Goal: Task Accomplishment & Management: Complete application form

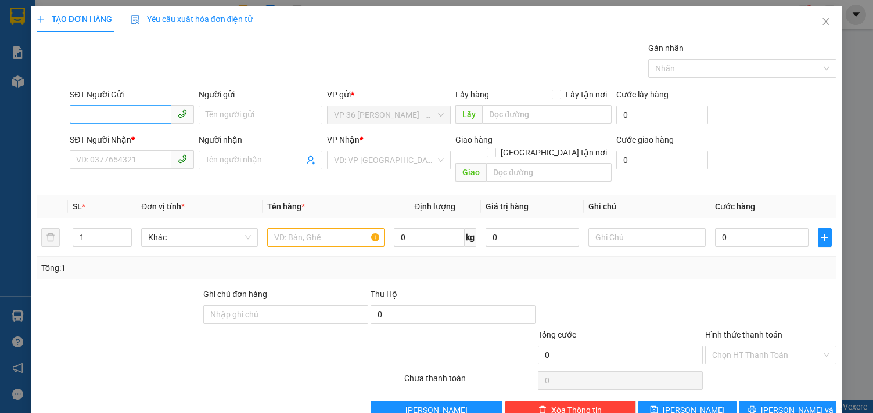
click at [117, 113] on input "SĐT Người Gửi" at bounding box center [120, 114] width 101 height 19
type input "0702972972"
click at [143, 133] on div "0702972972 - [GEOGRAPHIC_DATA]" at bounding box center [141, 138] width 131 height 13
type input "[PERSON_NAME]"
type input "0707197272"
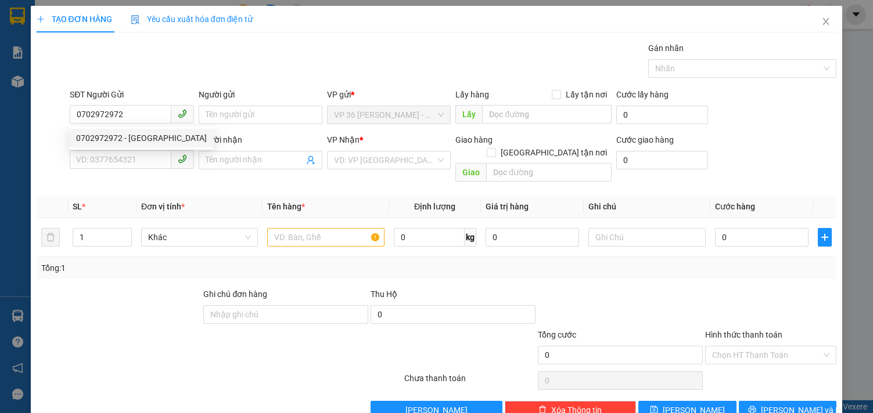
type input "ROBOT VT"
type input "VPVT"
type input "40.000"
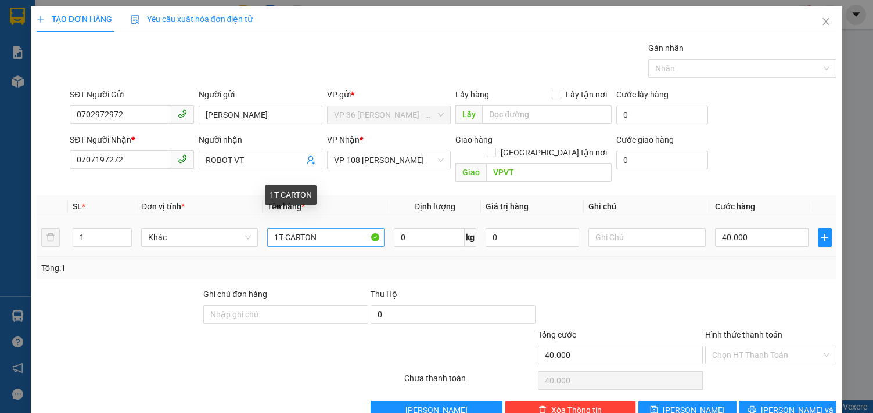
type input "0702972972"
click at [300, 228] on input "1T CARTON" at bounding box center [325, 237] width 117 height 19
type input "1"
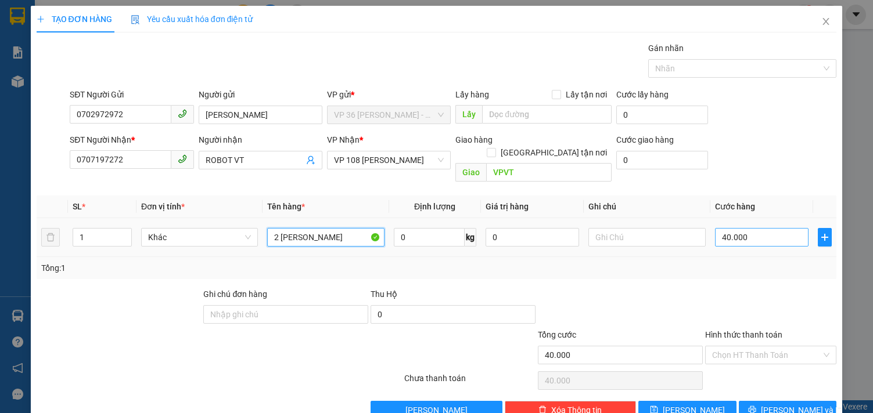
type input "2 [PERSON_NAME]"
click at [751, 228] on input "40.000" at bounding box center [762, 237] width 94 height 19
type input "7"
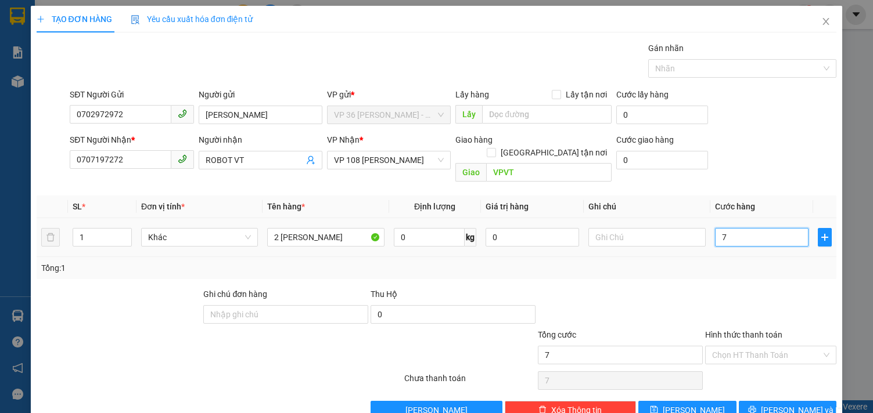
type input "70"
type input "700"
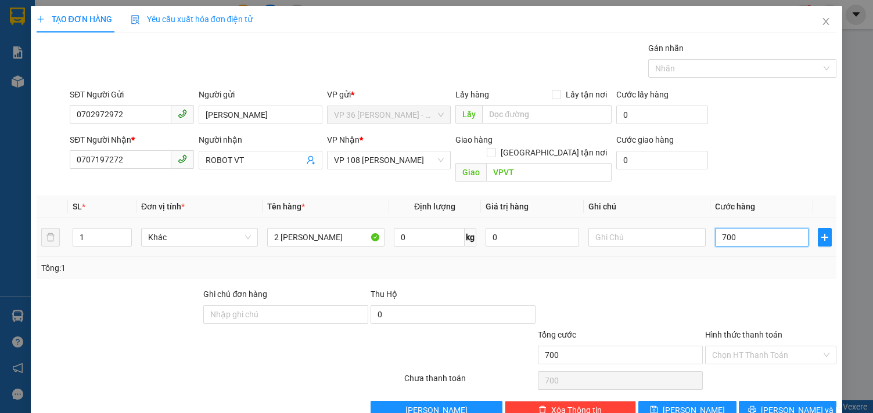
type input "7.000"
type input "70.000"
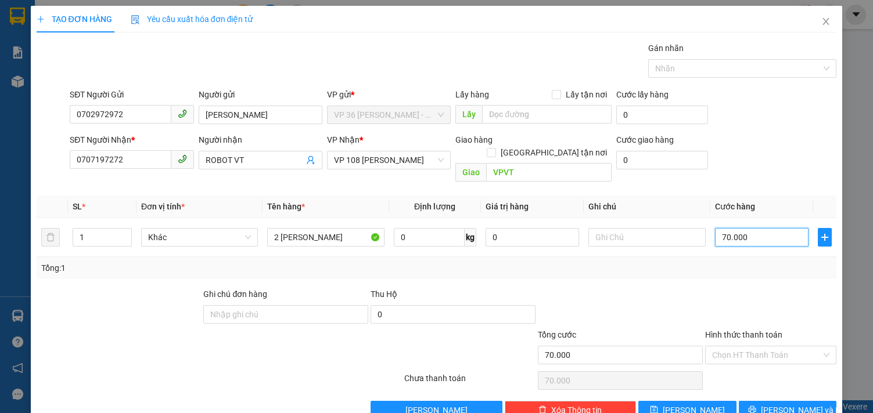
type input "70.000"
click at [735, 262] on div "Tổng: 1" at bounding box center [436, 268] width 791 height 13
click at [756, 407] on icon "printer" at bounding box center [752, 411] width 8 height 8
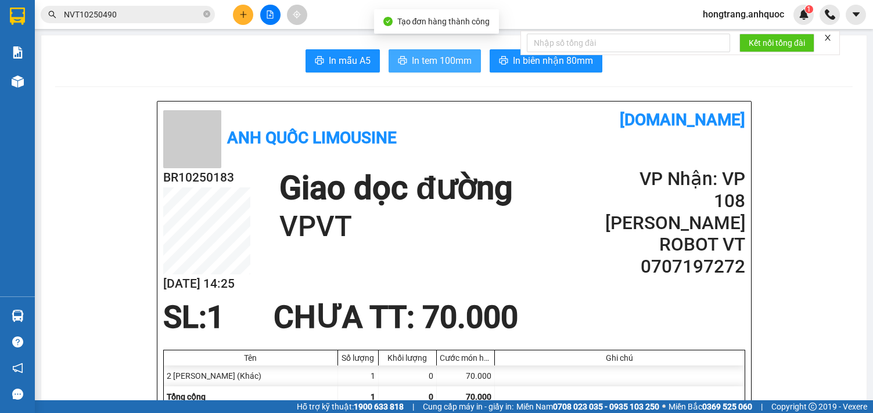
click at [423, 64] on span "In tem 100mm" at bounding box center [442, 60] width 60 height 15
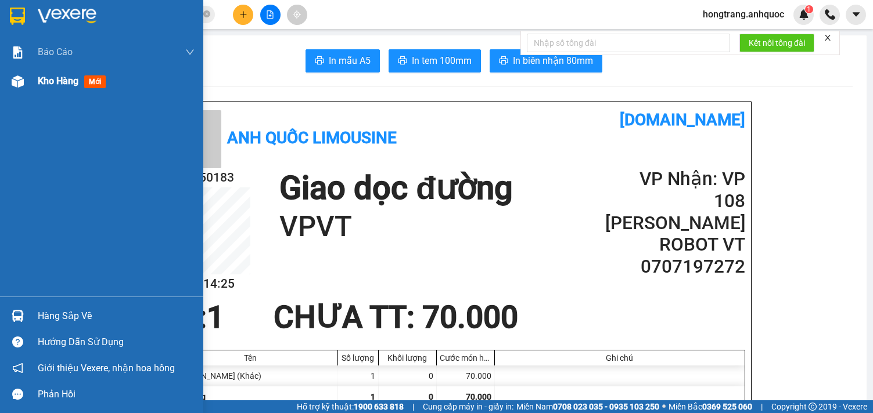
click at [20, 90] on div at bounding box center [18, 81] width 20 height 20
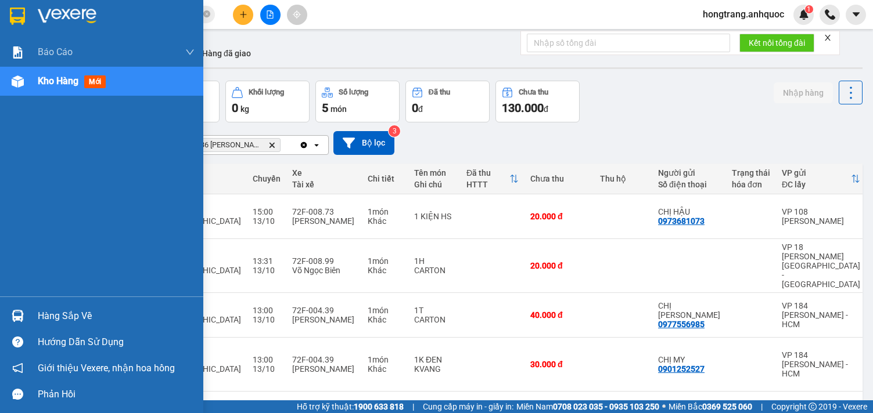
click at [6, 233] on div "Báo cáo Báo cáo dòng tiền (nhân viên) Doanh số tạo đơn theo VP gửi (nhà xe) Doa…" at bounding box center [101, 167] width 203 height 259
click at [6, 275] on div "Báo cáo Báo cáo dòng tiền (nhân viên) Doanh số tạo đơn theo VP gửi (nhà xe) Doa…" at bounding box center [101, 167] width 203 height 259
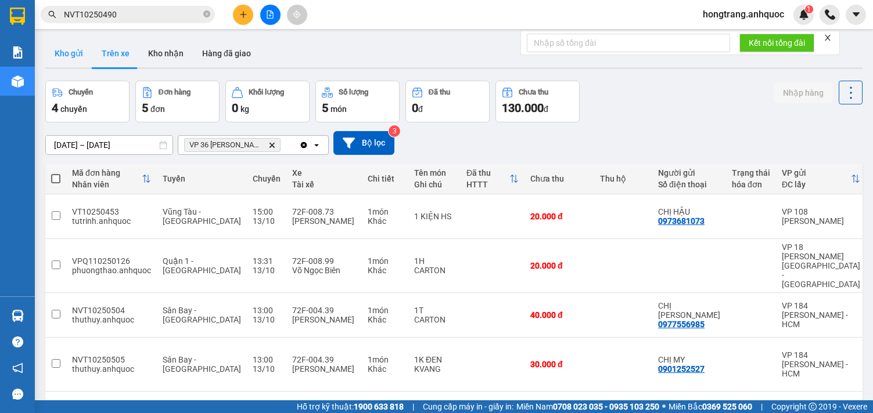
click at [54, 53] on button "Kho gửi" at bounding box center [68, 53] width 47 height 28
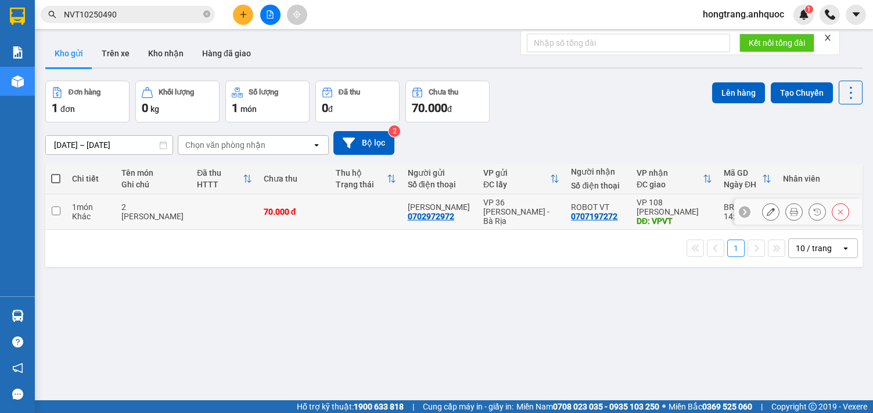
click at [78, 205] on div "1 món" at bounding box center [91, 207] width 38 height 9
checkbox input "true"
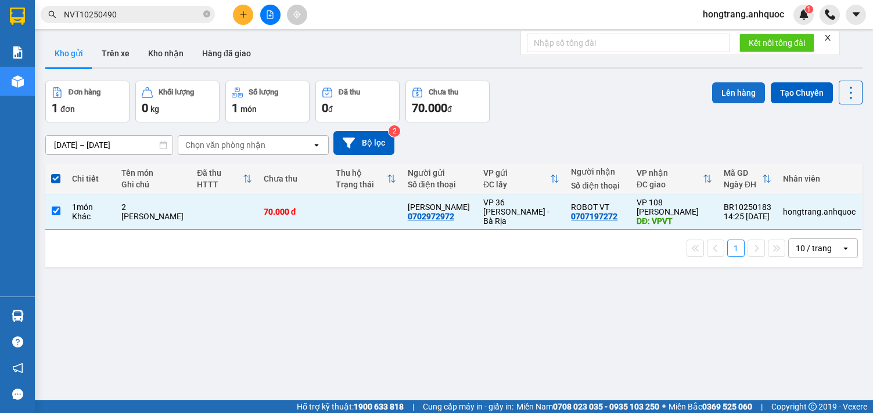
click at [737, 88] on button "Lên hàng" at bounding box center [738, 92] width 53 height 21
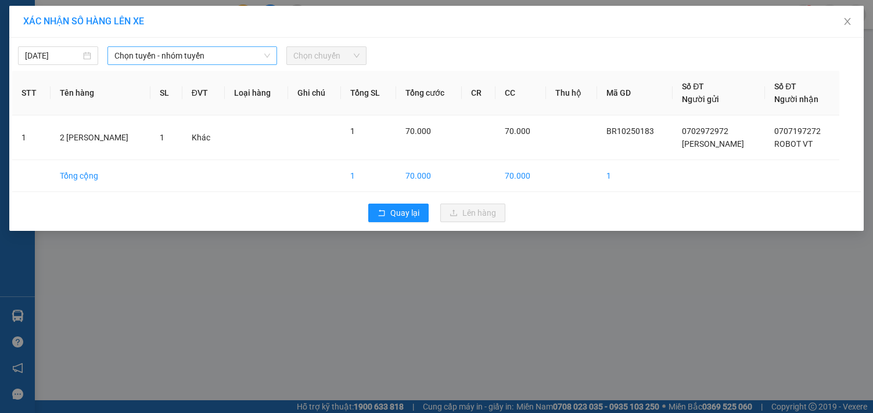
click at [164, 58] on span "Chọn tuyến - nhóm tuyến" at bounding box center [192, 55] width 156 height 17
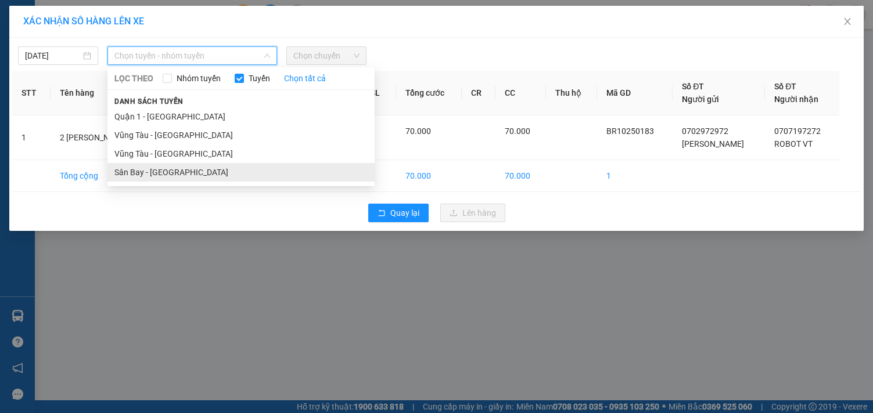
click at [120, 172] on li "Sân Bay - [GEOGRAPHIC_DATA]" at bounding box center [240, 172] width 267 height 19
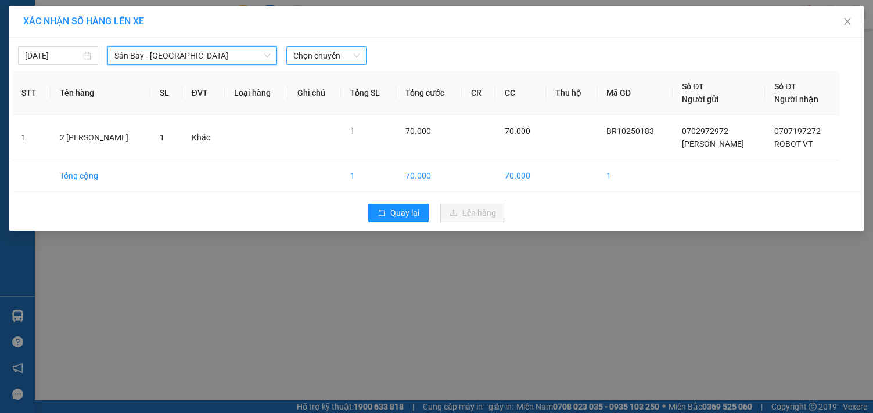
drag, startPoint x: 304, startPoint y: 56, endPoint x: 311, endPoint y: 49, distance: 9.5
click at [304, 55] on span "Chọn chuyến" at bounding box center [326, 55] width 66 height 17
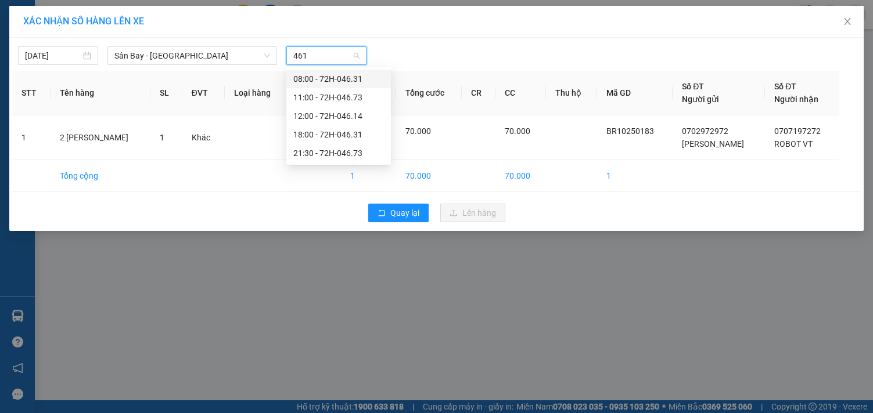
type input "4614"
drag, startPoint x: 309, startPoint y: 75, endPoint x: 335, endPoint y: 96, distance: 33.5
click at [309, 76] on div "12:00 - 72H-046.14" at bounding box center [338, 79] width 91 height 13
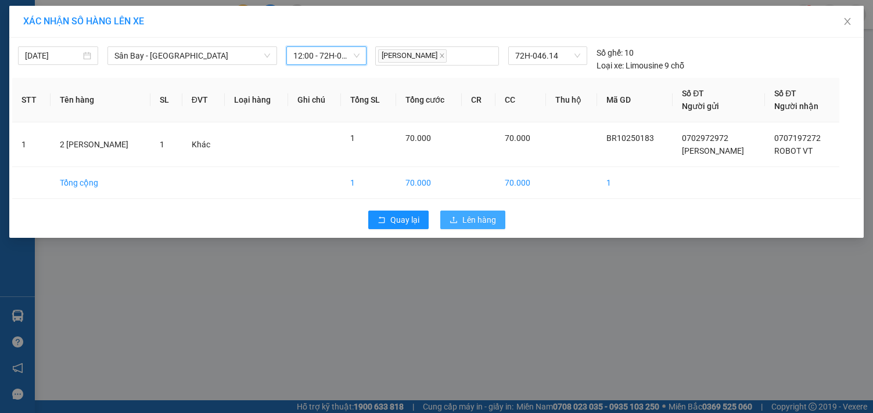
click at [463, 222] on span "Lên hàng" at bounding box center [479, 220] width 34 height 13
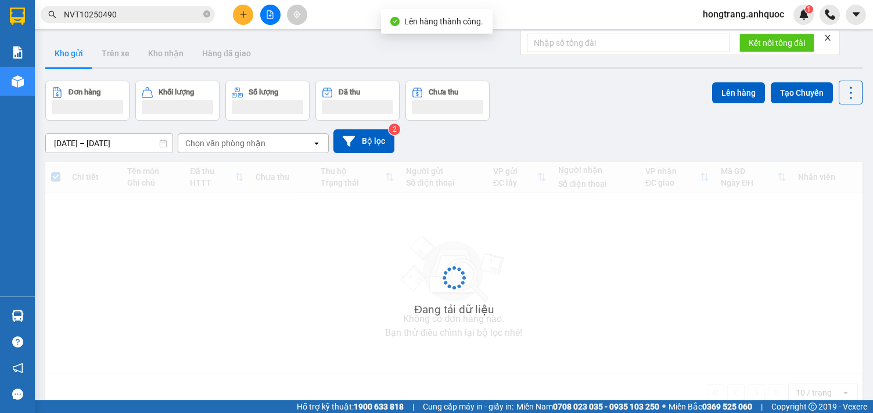
click at [272, 15] on icon "file-add" at bounding box center [270, 14] width 8 height 8
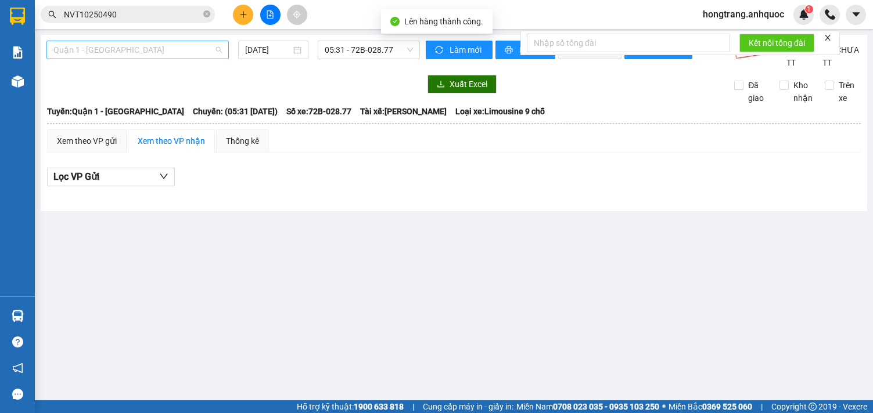
click at [142, 52] on span "Quận 1 - [GEOGRAPHIC_DATA]" at bounding box center [137, 49] width 168 height 17
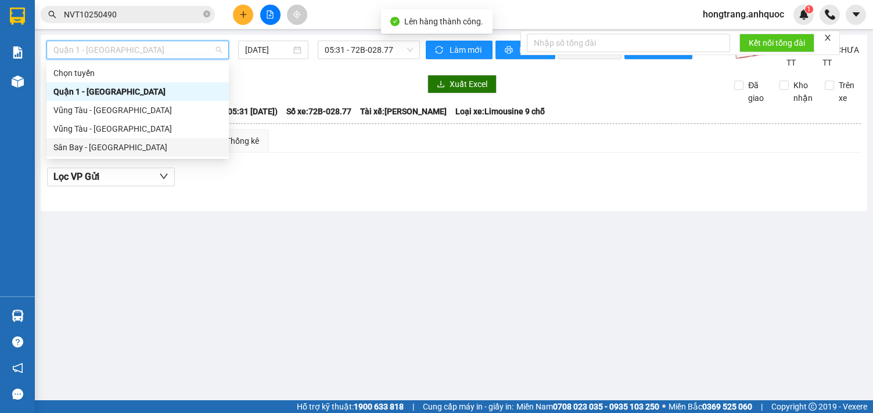
click at [96, 143] on div "Sân Bay - [GEOGRAPHIC_DATA]" at bounding box center [137, 147] width 168 height 13
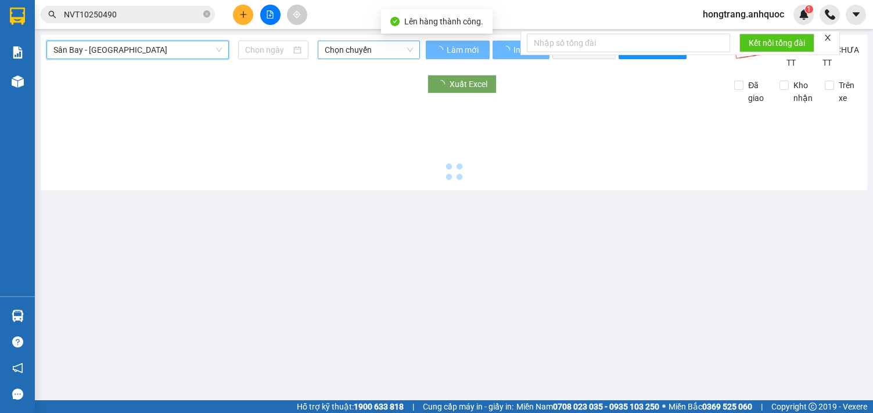
type input "[DATE]"
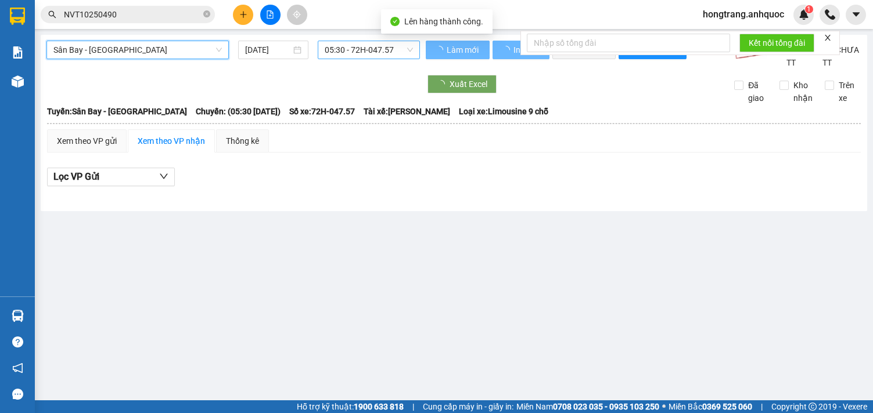
click at [362, 48] on span "05:30 - 72H-047.57" at bounding box center [369, 49] width 88 height 17
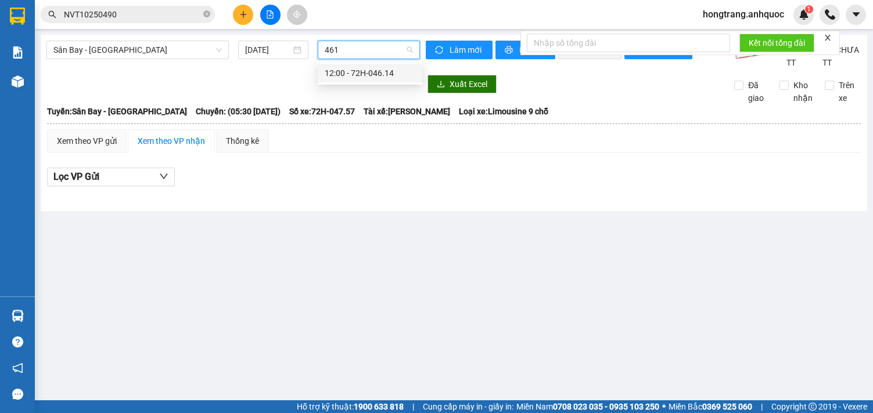
type input "4614"
click at [358, 71] on div "12:00 - 72H-046.14" at bounding box center [370, 73] width 91 height 13
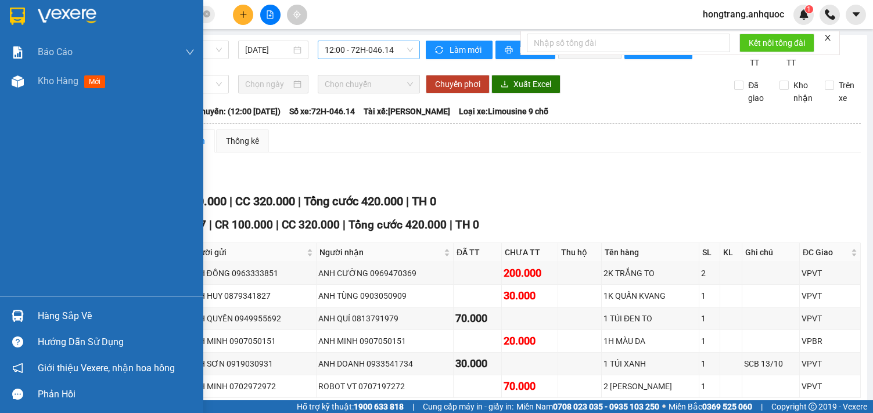
drag, startPoint x: 6, startPoint y: 155, endPoint x: 174, endPoint y: 179, distance: 169.6
click at [6, 155] on div "Báo cáo Báo cáo dòng tiền (nhân viên) Doanh số tạo đơn theo VP gửi (nhà xe) Doa…" at bounding box center [101, 167] width 203 height 259
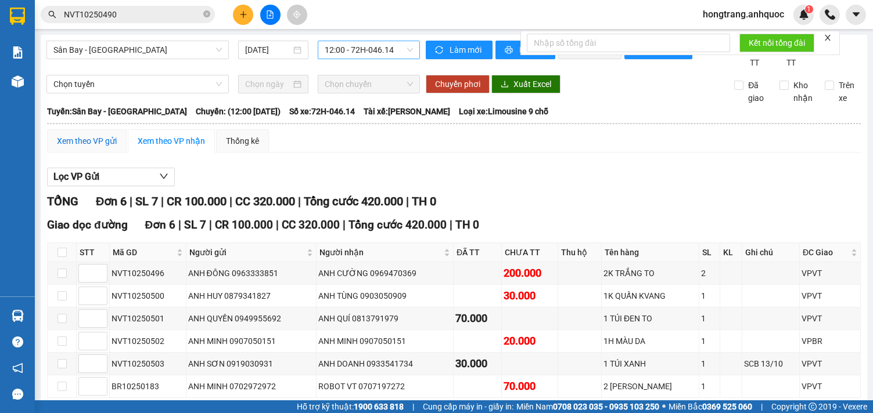
click at [101, 148] on div "Xem theo VP gửi" at bounding box center [87, 141] width 60 height 13
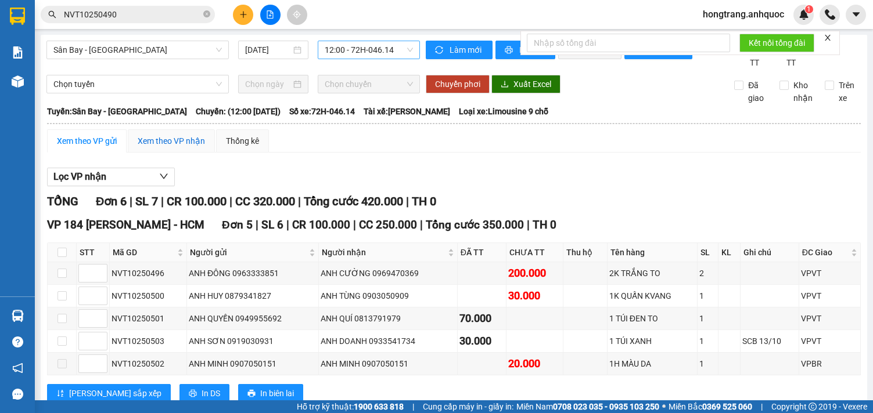
click at [179, 148] on div "Xem theo VP nhận" at bounding box center [171, 141] width 67 height 13
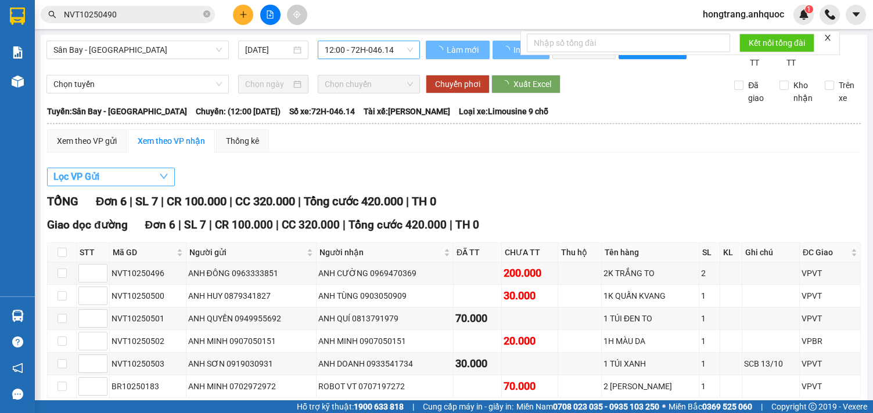
click at [107, 186] on button "Lọc VP Gửi" at bounding box center [111, 177] width 128 height 19
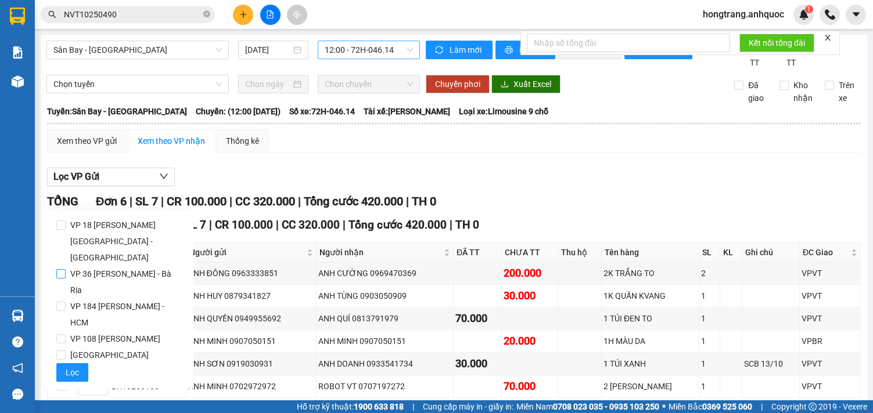
click at [88, 266] on span "VP 36 [PERSON_NAME] - Bà Rịa" at bounding box center [125, 282] width 118 height 33
click at [66, 269] on input "VP 36 [PERSON_NAME] - Bà Rịa" at bounding box center [60, 273] width 9 height 9
checkbox input "true"
click at [65, 364] on button "Lọc" at bounding box center [72, 373] width 32 height 19
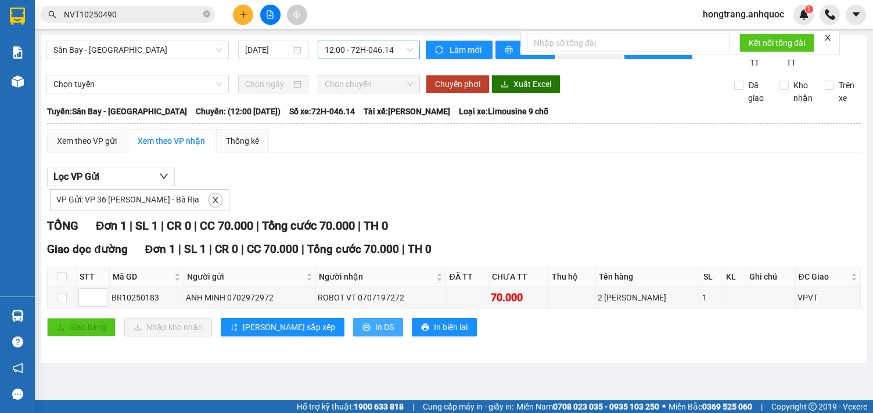
click at [353, 337] on button "In DS" at bounding box center [378, 327] width 50 height 19
click at [145, 304] on div "BR10250183" at bounding box center [146, 298] width 70 height 13
copy div "BR10250183"
click at [152, 15] on input "NVT10250490" at bounding box center [132, 14] width 137 height 13
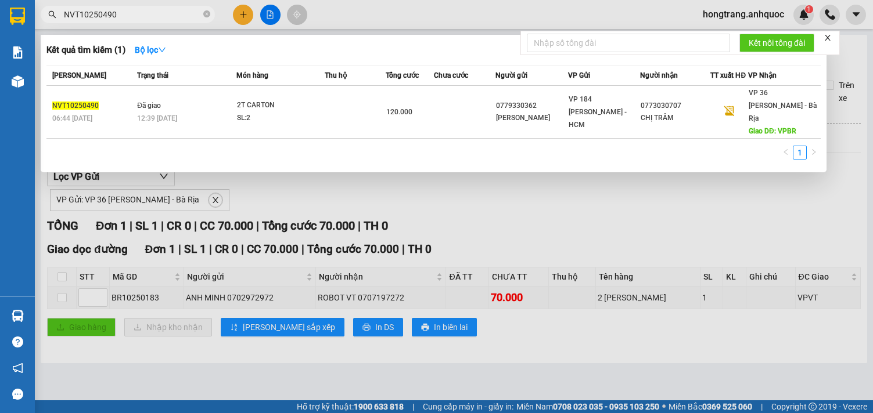
click at [152, 15] on input "NVT10250490" at bounding box center [132, 14] width 137 height 13
paste input "BR10250183"
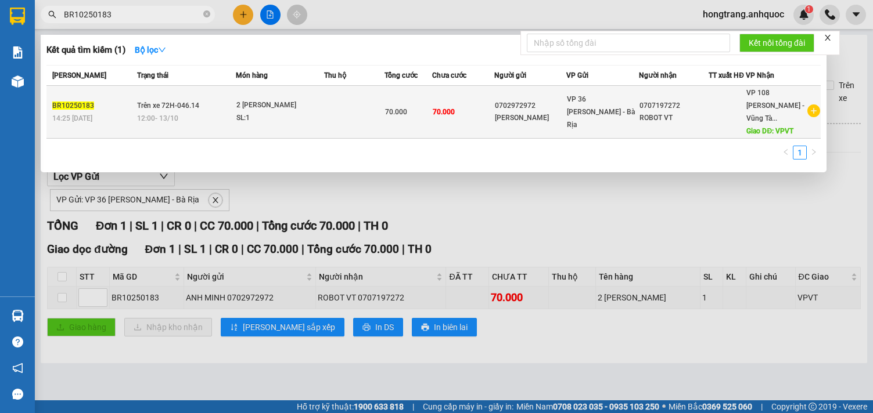
type input "BR10250183"
click at [323, 106] on div "2 [PERSON_NAME]" at bounding box center [279, 105] width 87 height 13
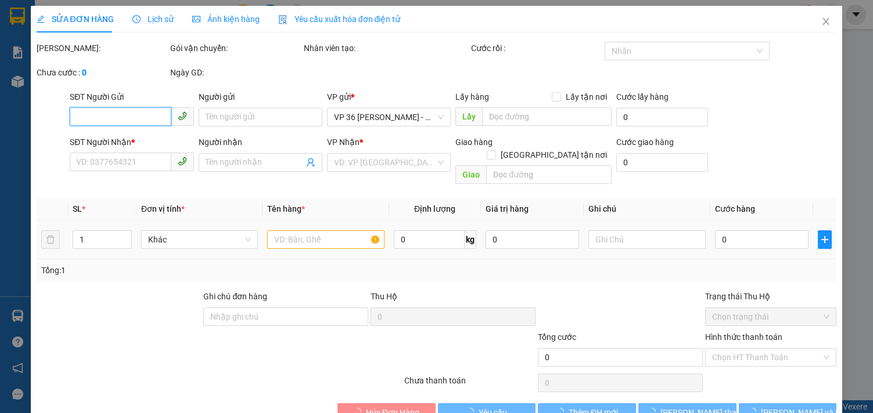
type input "0702972972"
type input "[PERSON_NAME]"
type input "0707197272"
type input "ROBOT VT"
type input "VPVT"
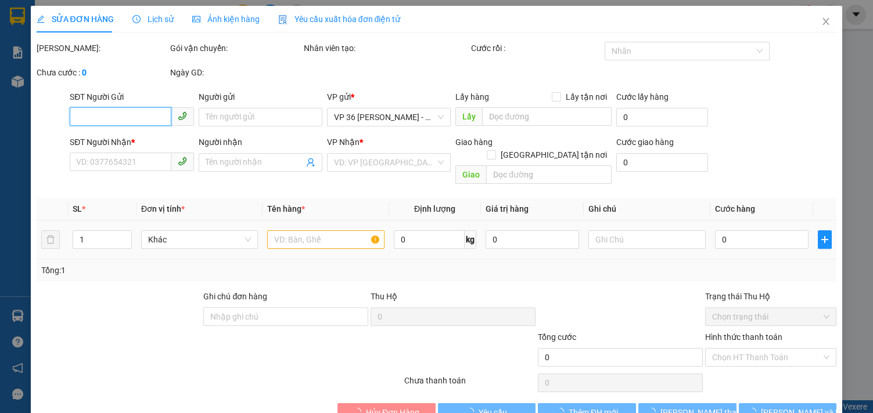
type input "70.000"
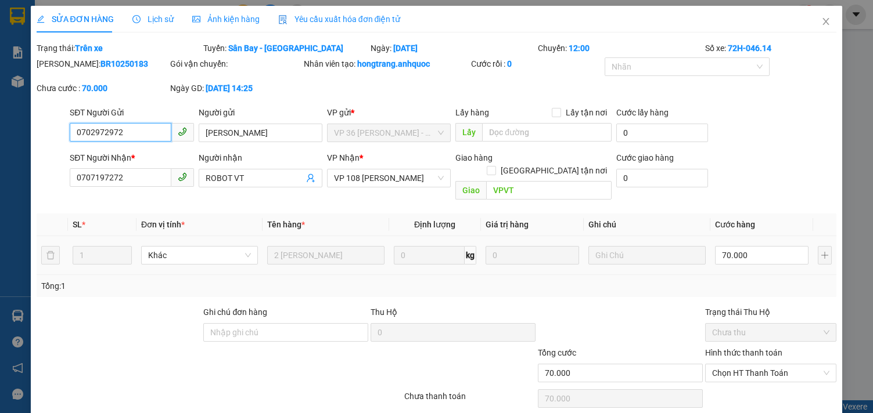
scroll to position [34, 0]
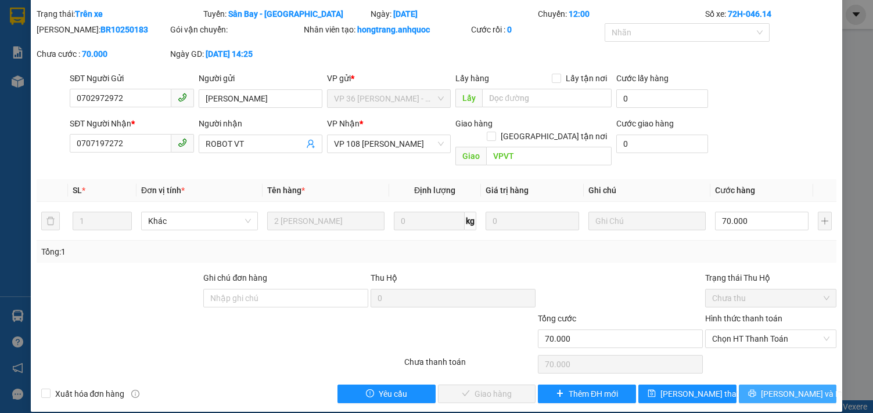
click at [774, 388] on span "[PERSON_NAME] và In" at bounding box center [801, 394] width 81 height 13
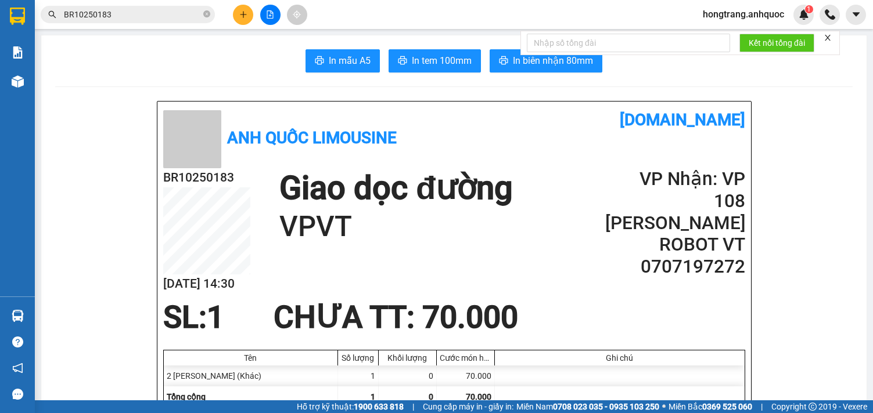
drag, startPoint x: 80, startPoint y: 148, endPoint x: 228, endPoint y: 135, distance: 148.6
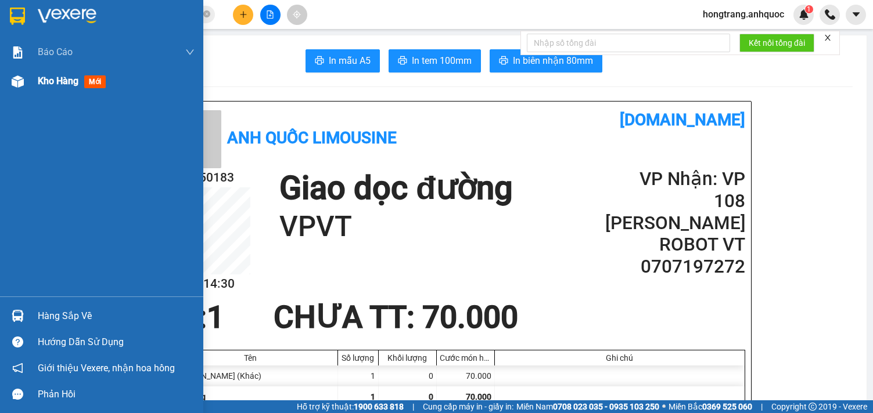
click at [24, 82] on div at bounding box center [18, 81] width 20 height 20
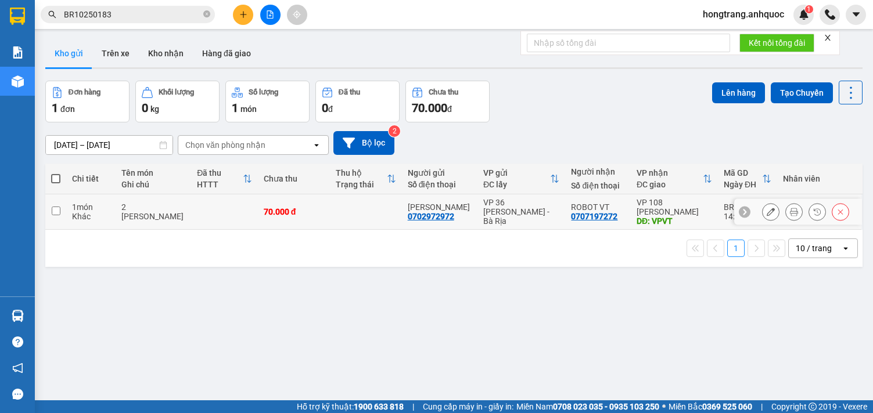
click at [73, 213] on div "Khác" at bounding box center [91, 216] width 38 height 9
checkbox input "true"
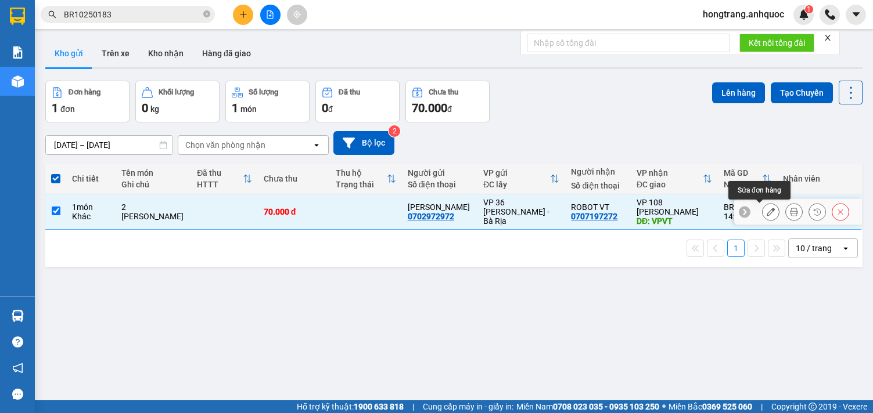
click at [767, 214] on icon at bounding box center [771, 212] width 8 height 8
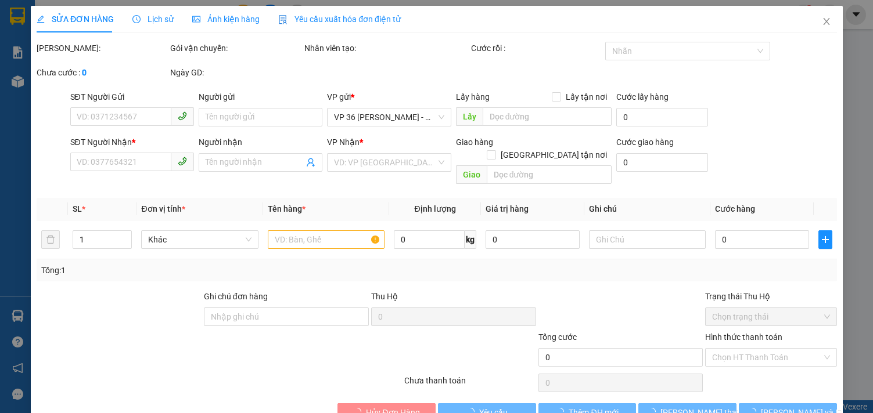
type input "0702972972"
type input "[PERSON_NAME]"
type input "0707197272"
type input "ROBOT VT"
type input "VPVT"
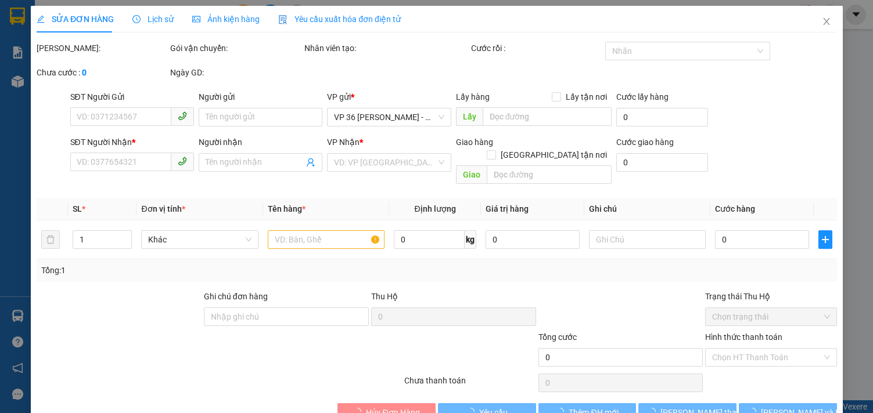
type input "70.000"
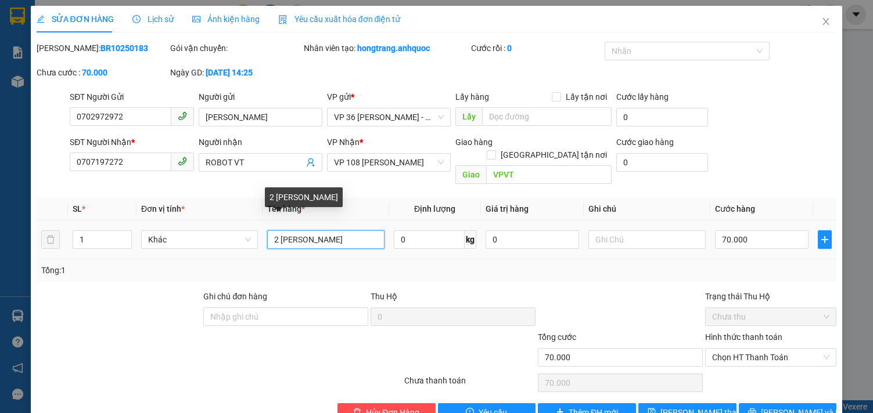
drag, startPoint x: 361, startPoint y: 222, endPoint x: 308, endPoint y: 228, distance: 52.6
click at [308, 231] on input "2 [PERSON_NAME]" at bounding box center [325, 240] width 117 height 19
type input "2 THÙNG"
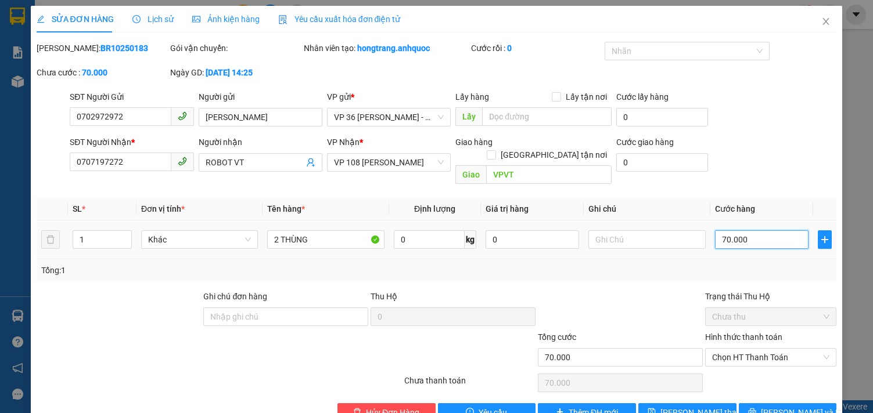
click at [743, 231] on input "70.000" at bounding box center [762, 240] width 94 height 19
type input "8"
type input "80"
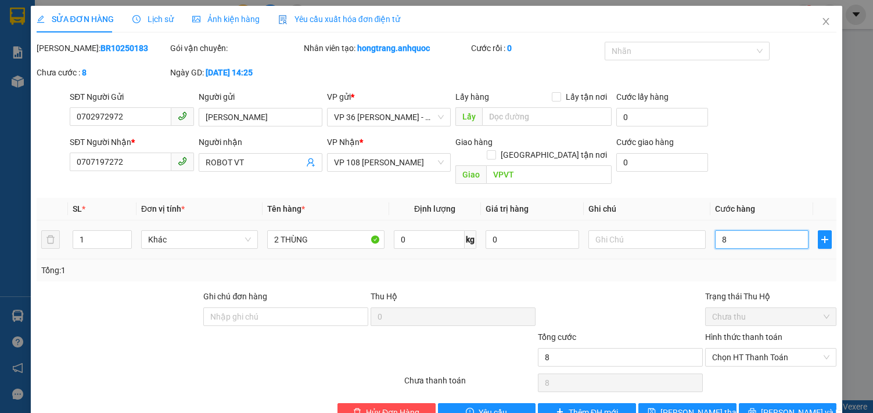
type input "80"
type input "800"
type input "8.000"
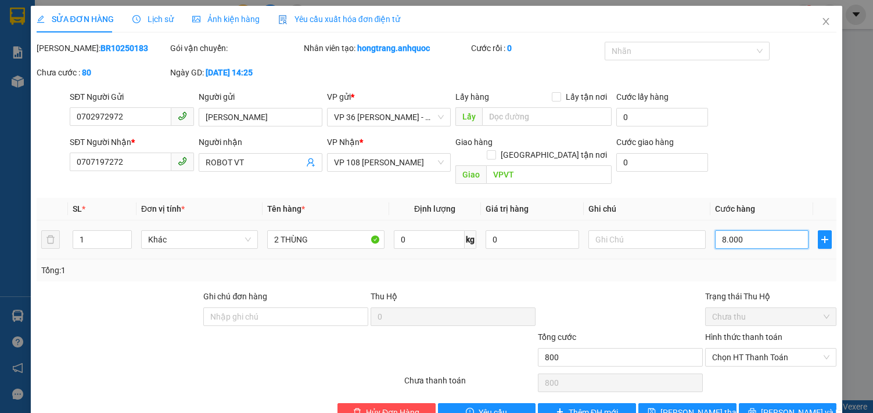
type input "8.000"
type input "80.000"
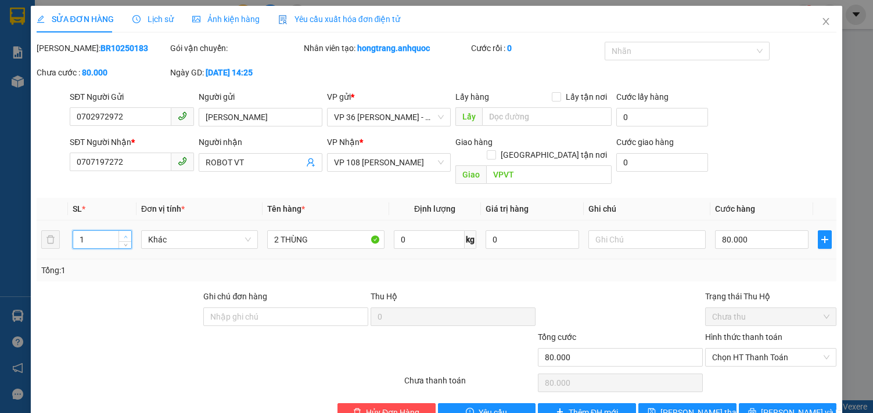
click at [122, 233] on span "up" at bounding box center [125, 236] width 7 height 7
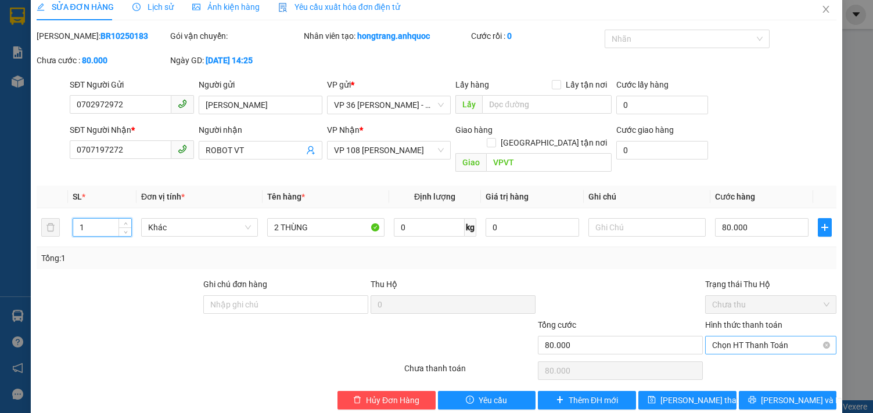
scroll to position [19, 0]
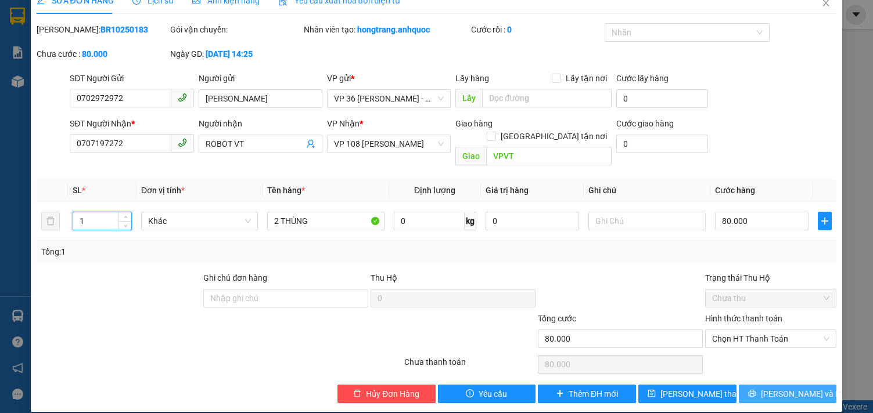
click at [771, 388] on span "[PERSON_NAME] và In" at bounding box center [801, 394] width 81 height 13
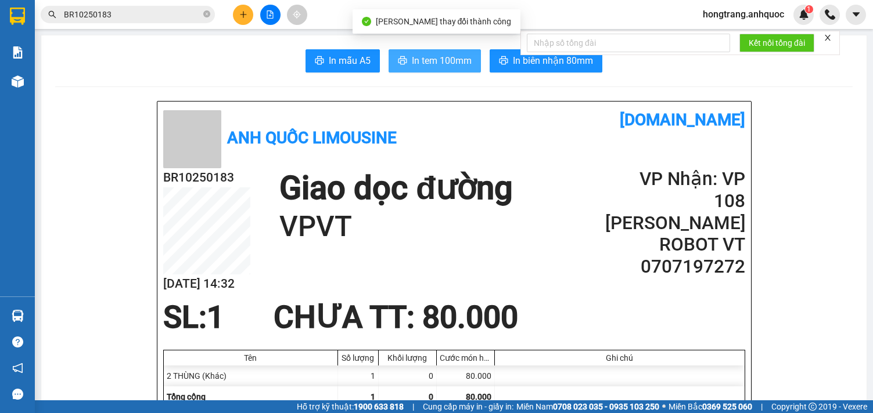
click at [422, 61] on span "In tem 100mm" at bounding box center [442, 60] width 60 height 15
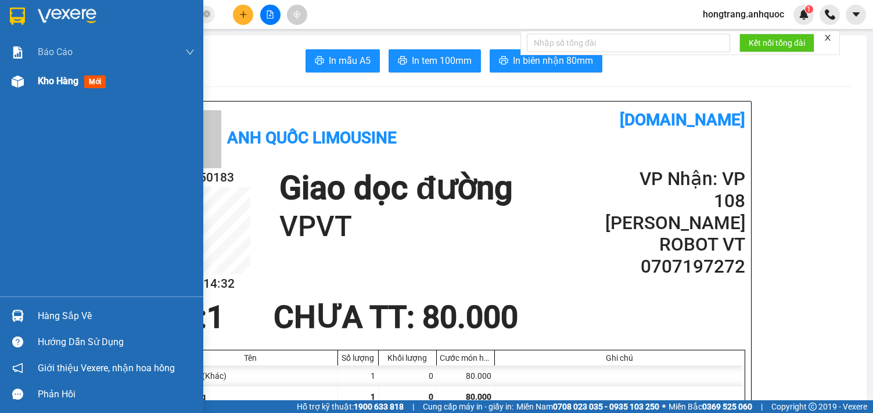
click at [17, 83] on img at bounding box center [18, 81] width 12 height 12
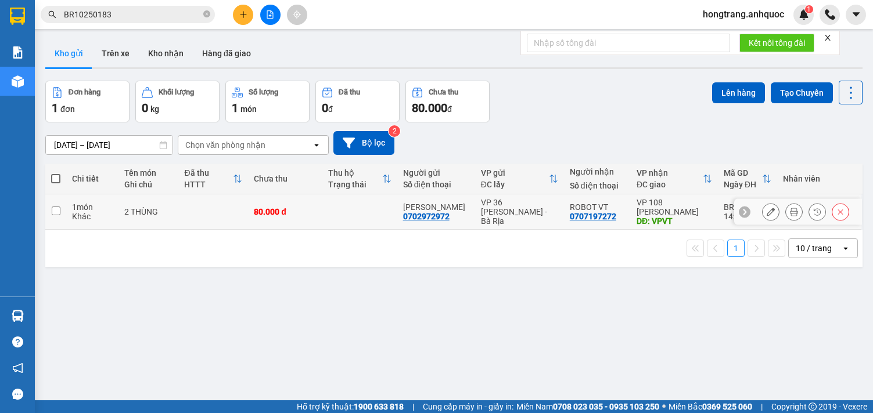
click at [75, 214] on div "Khác" at bounding box center [92, 216] width 41 height 9
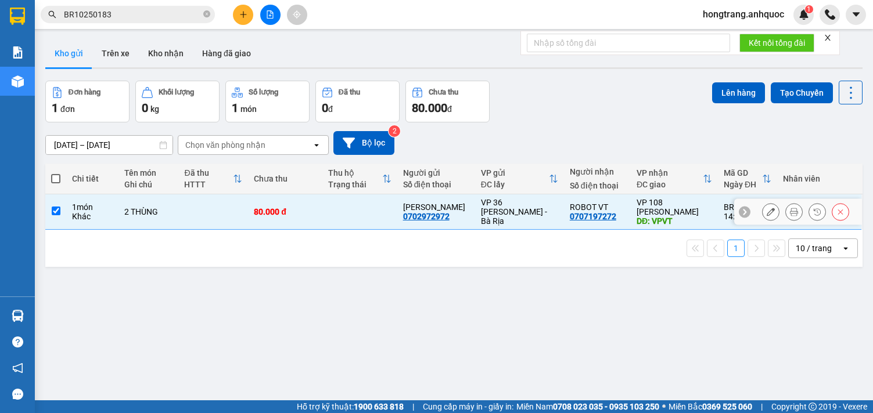
checkbox input "true"
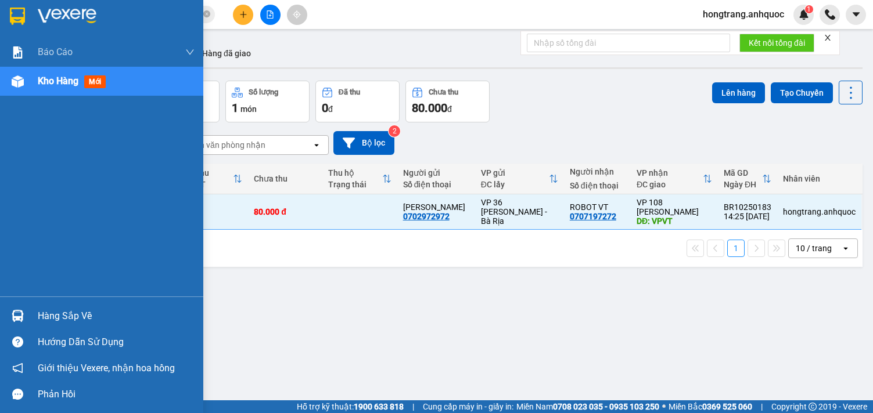
click at [6, 172] on div "Báo cáo Báo cáo dòng tiền (nhân viên) Doanh số tạo đơn theo VP gửi (nhà xe) Doa…" at bounding box center [101, 167] width 203 height 259
click at [15, 224] on div "Báo cáo Báo cáo dòng tiền (nhân viên) Doanh số tạo đơn theo VP gửi (nhà xe) Doa…" at bounding box center [101, 167] width 203 height 259
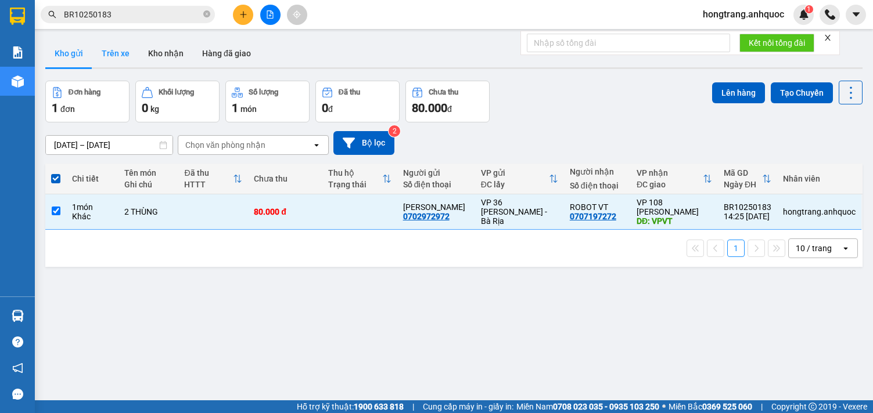
click at [117, 56] on button "Trên xe" at bounding box center [115, 53] width 46 height 28
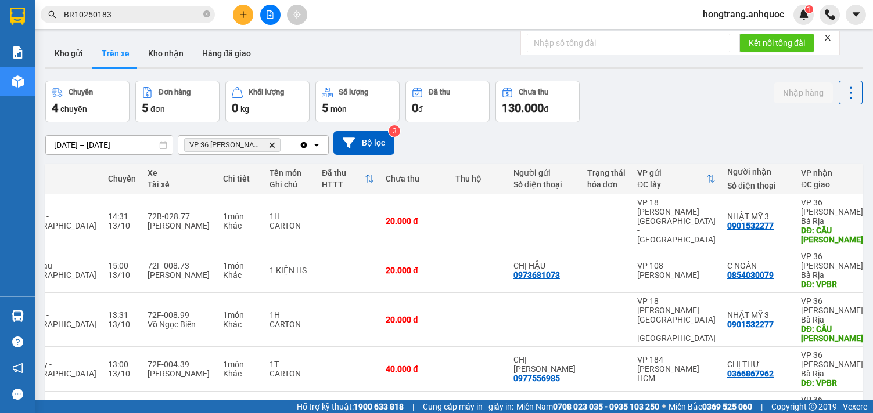
scroll to position [0, 146]
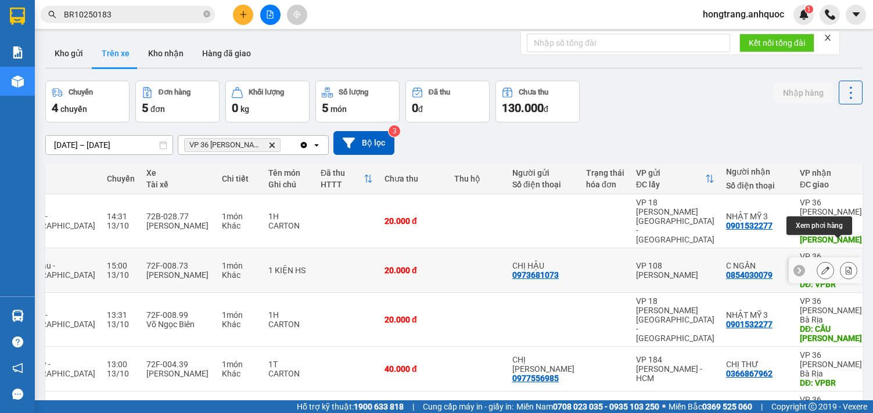
click at [844, 267] on icon at bounding box center [848, 271] width 8 height 8
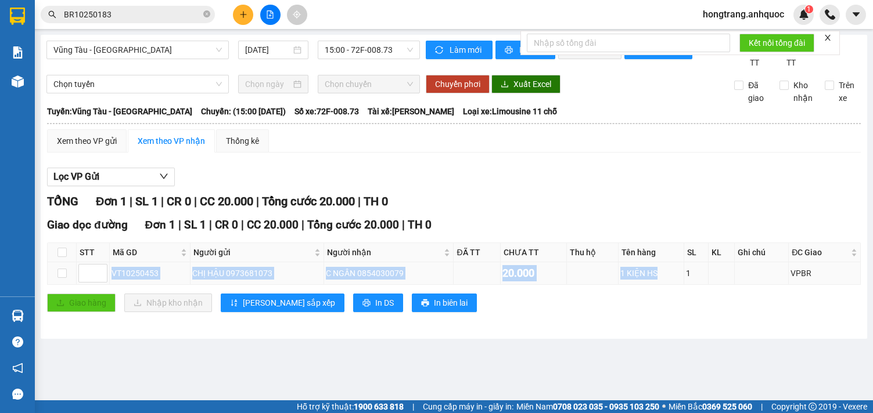
drag, startPoint x: 111, startPoint y: 287, endPoint x: 669, endPoint y: 282, distance: 558.1
click at [669, 282] on tr "VT10250453 CHỊ HẬU 0973681073 C NGÂN 0854030079 20.000 1 KIỆN HS 1 VPBR" at bounding box center [454, 273] width 813 height 23
copy tr "VT10250453 CHỊ HẬU 0973681073 C NGÂN 0854030079 20.000 1 KIỆN HS"
drag, startPoint x: 198, startPoint y: 124, endPoint x: 459, endPoint y: 125, distance: 260.7
click at [459, 118] on div "Tuyến: Vũng Tàu - [GEOGRAPHIC_DATA]: (15:00 [DATE]) Số xe: 72F-008.73 Tài xế: […" at bounding box center [454, 111] width 814 height 13
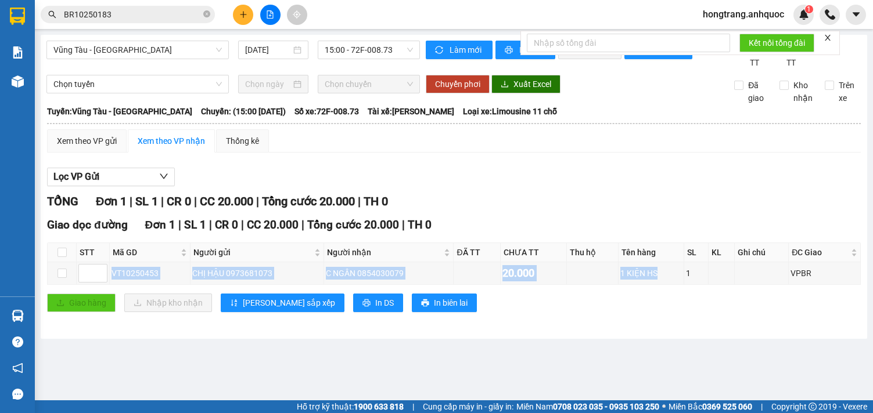
copy div "15:00 [DATE]) Số xe: 72F-008.73 Tài xế: [PERSON_NAME]"
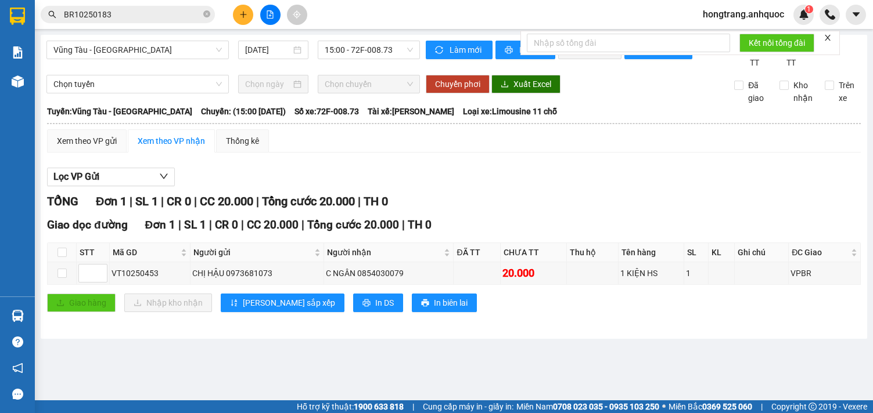
click at [162, 339] on div "[GEOGRAPHIC_DATA] - [GEOGRAPHIC_DATA] [DATE] 15:00 - 72F-008.73 Làm mới In phơi…" at bounding box center [454, 187] width 826 height 304
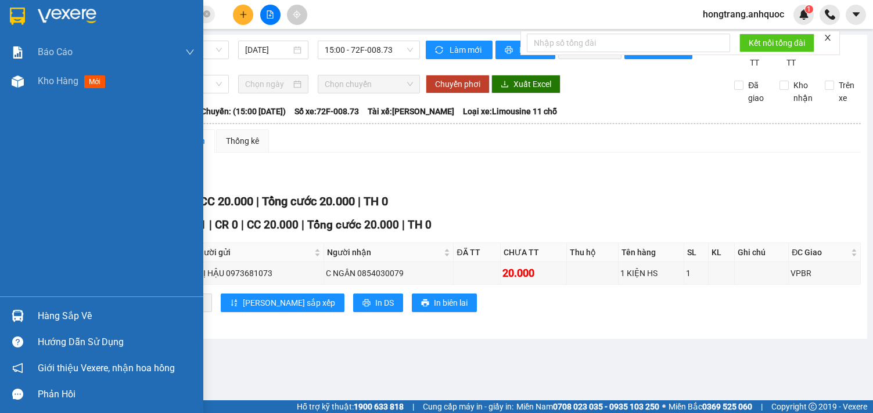
click at [6, 181] on div "Báo cáo Báo cáo dòng tiền (nhân viên) Doanh số tạo đơn theo VP gửi (nhà xe) Doa…" at bounding box center [101, 167] width 203 height 259
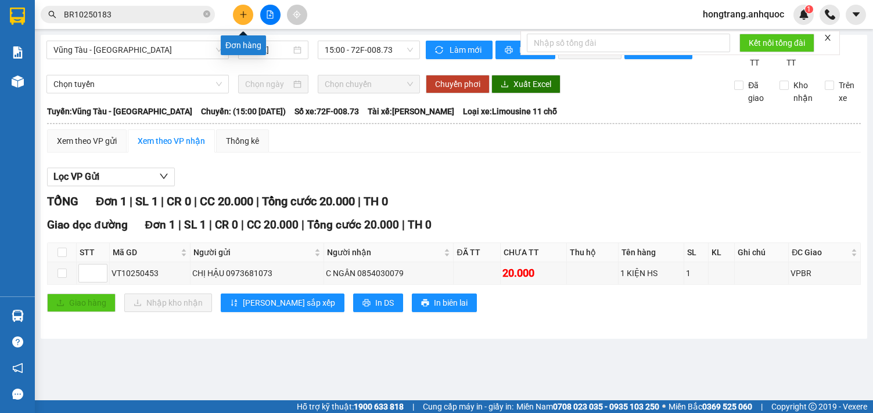
click at [242, 12] on icon "plus" at bounding box center [243, 14] width 8 height 8
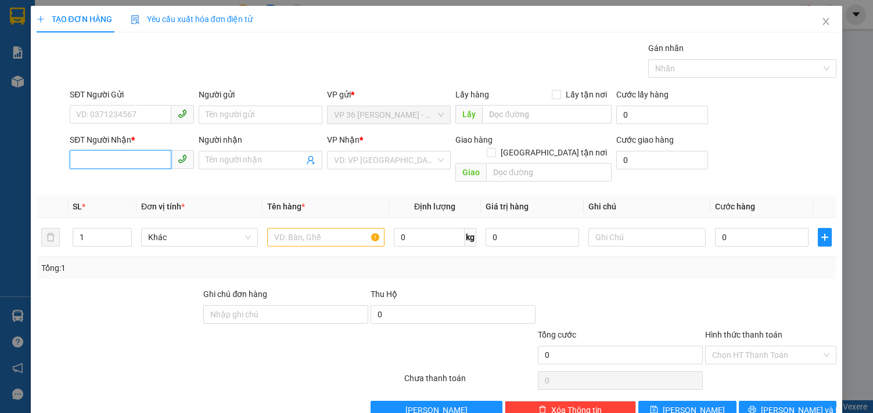
click at [115, 167] on input "SĐT Người Nhận *" at bounding box center [120, 159] width 101 height 19
type input "0902665544"
click at [118, 182] on div "0902665544 - [PERSON_NAME]" at bounding box center [133, 183] width 114 height 13
type input "C HOÀN"
type input "VPVT"
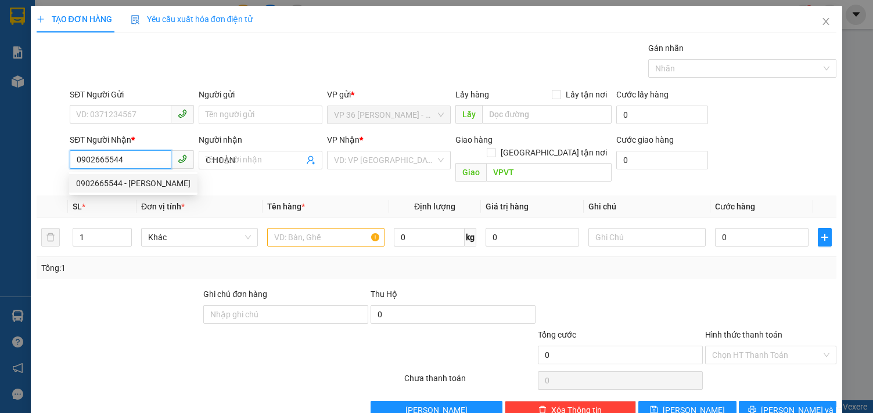
type input "20.000"
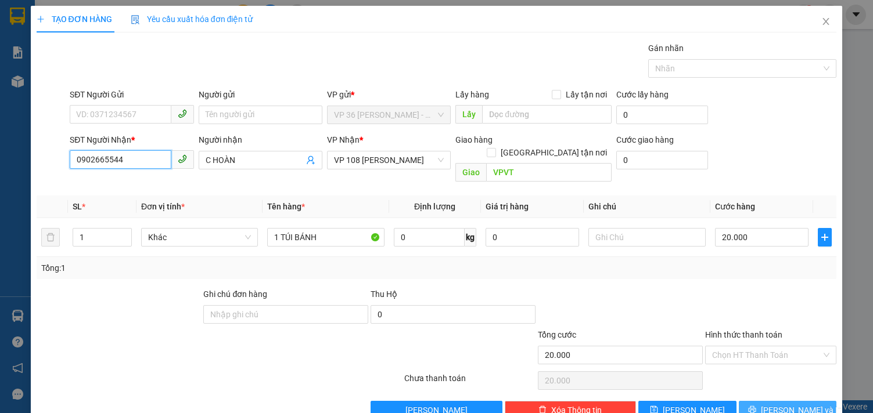
type input "0902665544"
drag, startPoint x: 750, startPoint y: 399, endPoint x: 696, endPoint y: 329, distance: 88.6
click at [750, 401] on button "[PERSON_NAME] và In" at bounding box center [788, 410] width 98 height 19
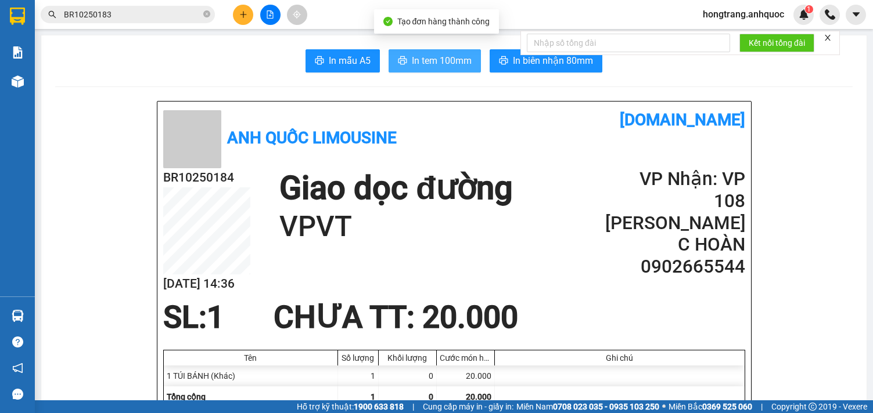
click at [436, 65] on span "In tem 100mm" at bounding box center [442, 60] width 60 height 15
click at [458, 66] on span "In tem 100mm" at bounding box center [442, 60] width 60 height 15
click at [412, 63] on span "In tem 100mm" at bounding box center [442, 60] width 60 height 15
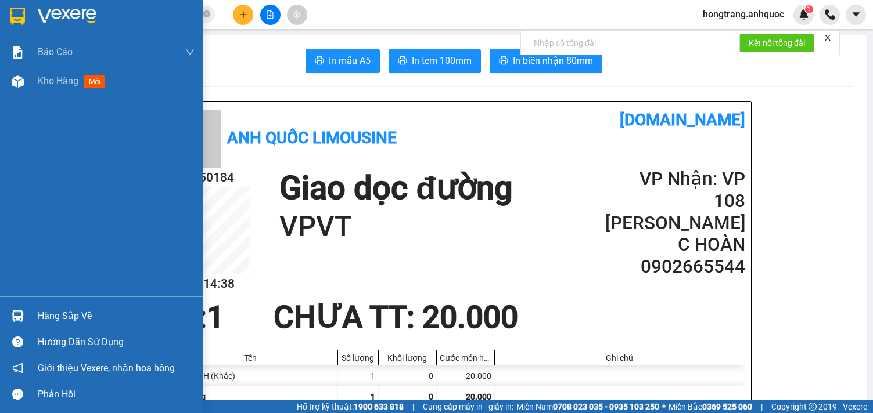
click at [9, 249] on div "Báo cáo Báo cáo dòng tiền (nhân viên) Doanh số tạo đơn theo VP gửi (nhà xe) Doa…" at bounding box center [101, 167] width 203 height 259
click at [21, 81] on img at bounding box center [18, 81] width 12 height 12
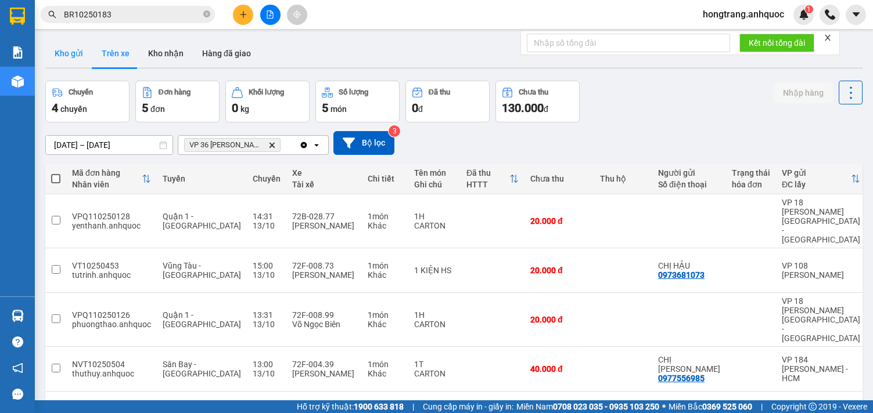
click at [74, 55] on button "Kho gửi" at bounding box center [68, 53] width 47 height 28
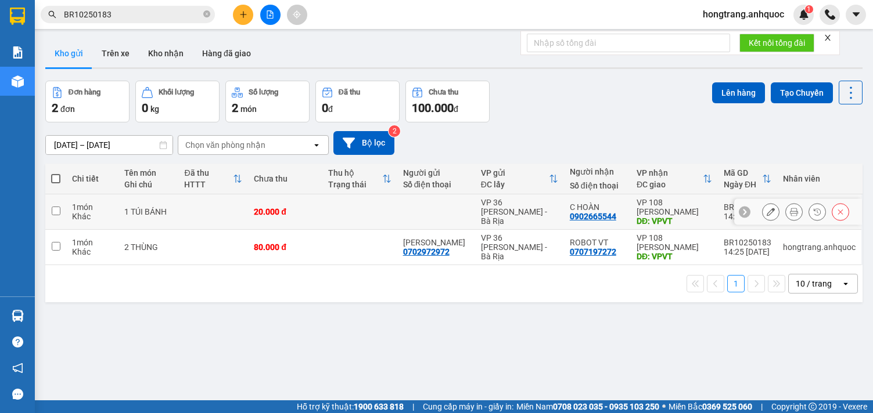
click at [74, 204] on div "1 món" at bounding box center [92, 207] width 41 height 9
checkbox input "true"
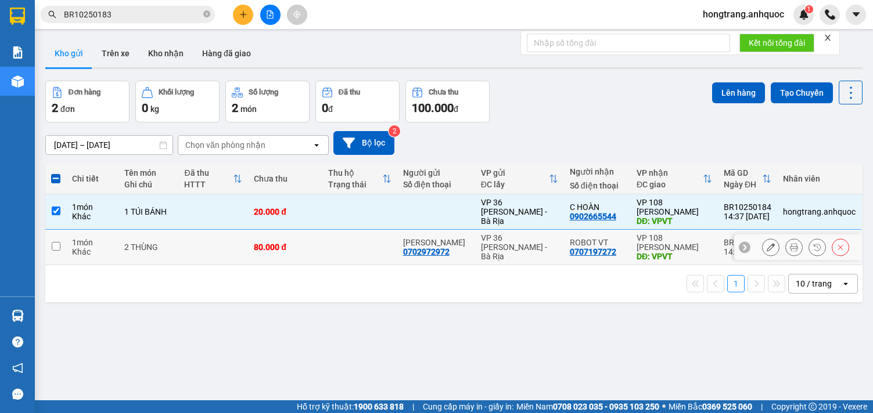
click at [77, 254] on div "Khác" at bounding box center [92, 251] width 41 height 9
checkbox input "true"
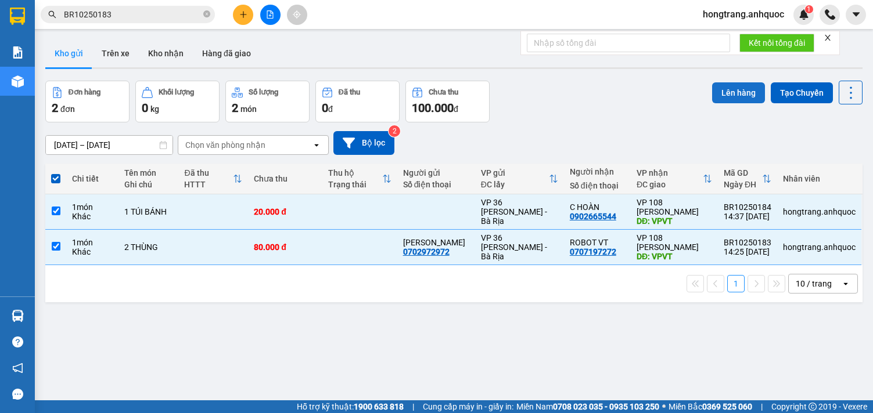
click at [736, 93] on button "Lên hàng" at bounding box center [738, 92] width 53 height 21
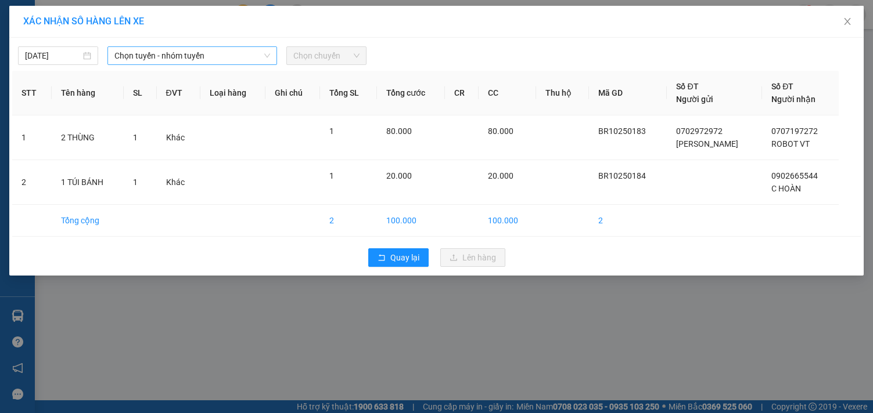
click at [200, 58] on span "Chọn tuyến - nhóm tuyến" at bounding box center [192, 55] width 156 height 17
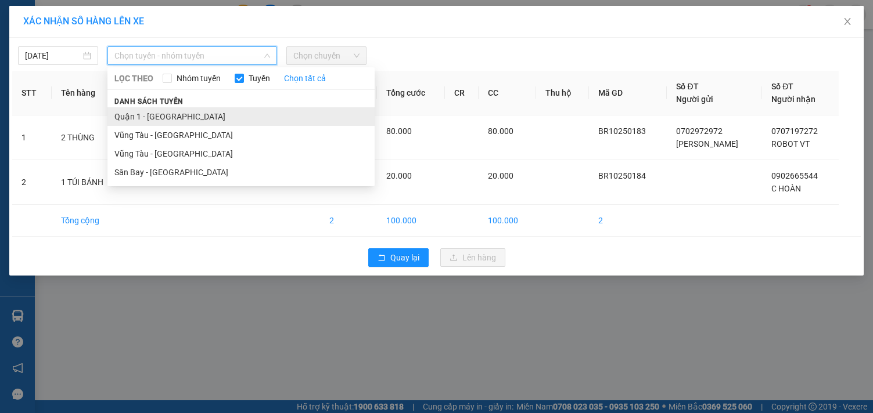
click at [156, 113] on li "Quận 1 - [GEOGRAPHIC_DATA]" at bounding box center [240, 116] width 267 height 19
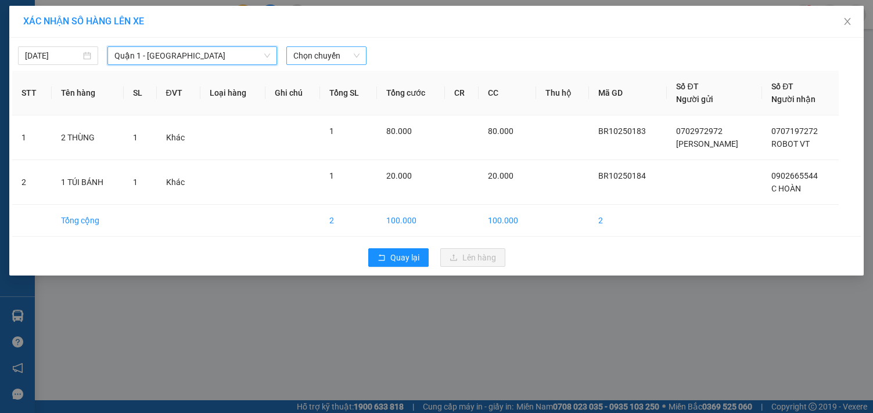
click at [333, 52] on span "Chọn chuyến" at bounding box center [326, 55] width 66 height 17
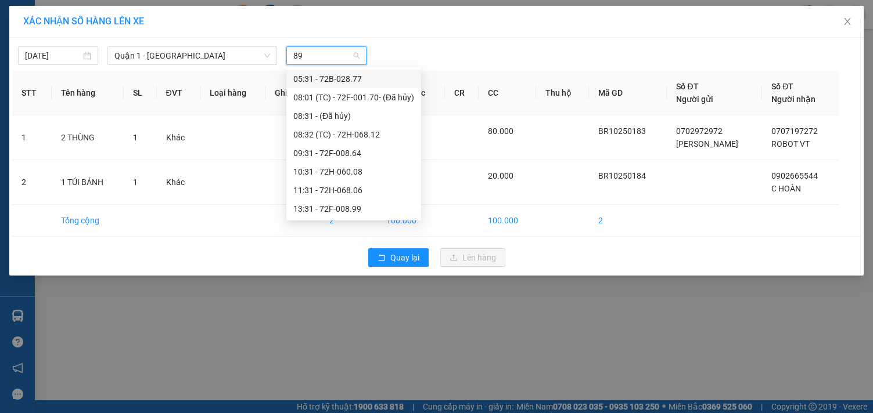
type input "899"
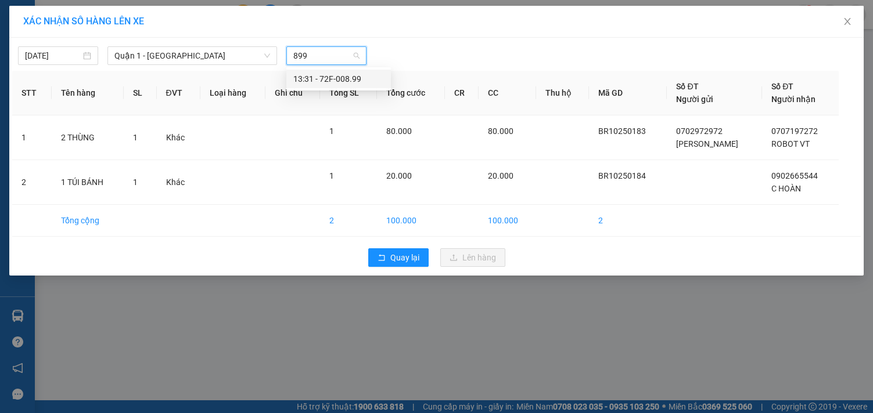
click at [326, 78] on div "13:31 - 72F-008.99" at bounding box center [338, 79] width 91 height 13
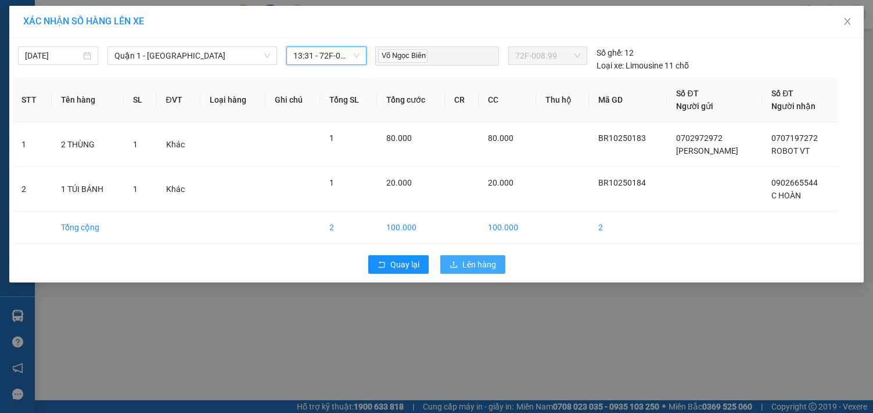
click at [467, 268] on span "Lên hàng" at bounding box center [479, 264] width 34 height 13
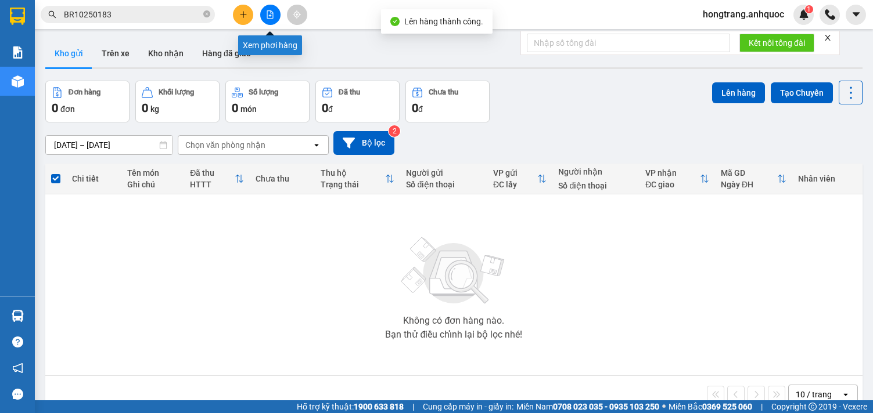
click at [269, 16] on icon "file-add" at bounding box center [270, 14] width 8 height 8
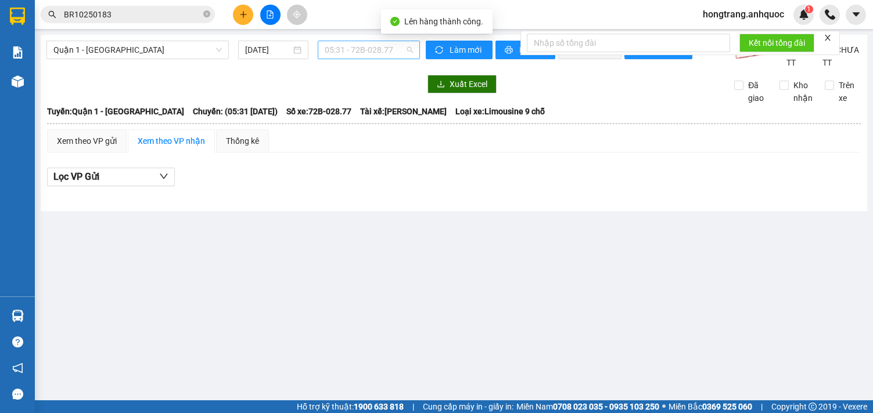
click at [337, 49] on span "05:31 - 72B-028.77" at bounding box center [369, 49] width 88 height 17
type input "899"
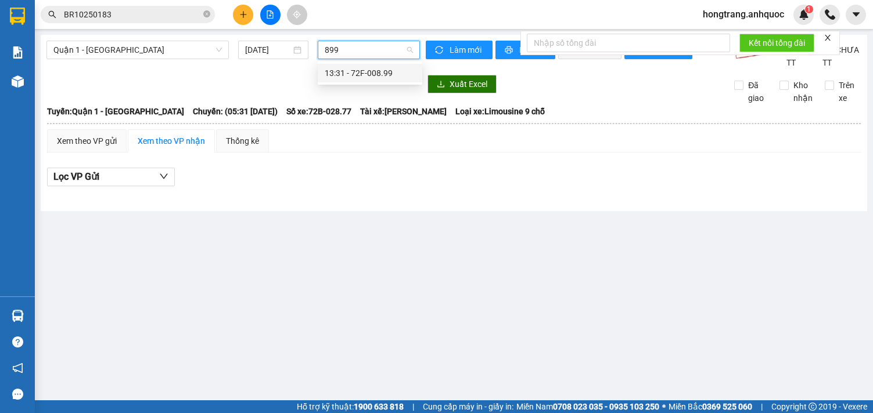
click at [341, 71] on div "13:31 - 72F-008.99" at bounding box center [370, 73] width 91 height 13
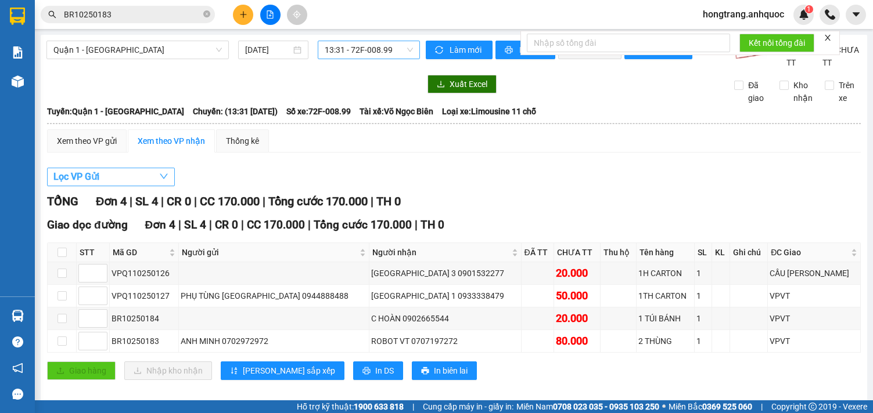
click at [109, 186] on button "Lọc VP Gửi" at bounding box center [111, 177] width 128 height 19
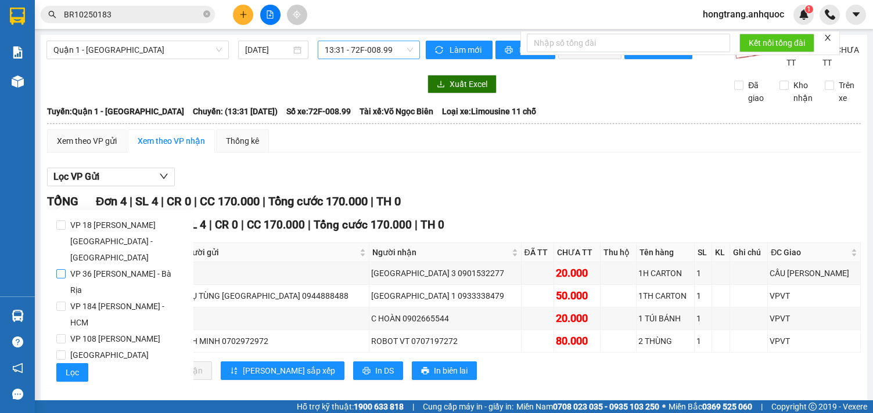
click at [88, 266] on span "VP 36 [PERSON_NAME] - Bà Rịa" at bounding box center [125, 282] width 118 height 33
click at [66, 269] on input "VP 36 [PERSON_NAME] - Bà Rịa" at bounding box center [60, 273] width 9 height 9
checkbox input "true"
click at [67, 366] on span "Lọc" at bounding box center [72, 372] width 13 height 13
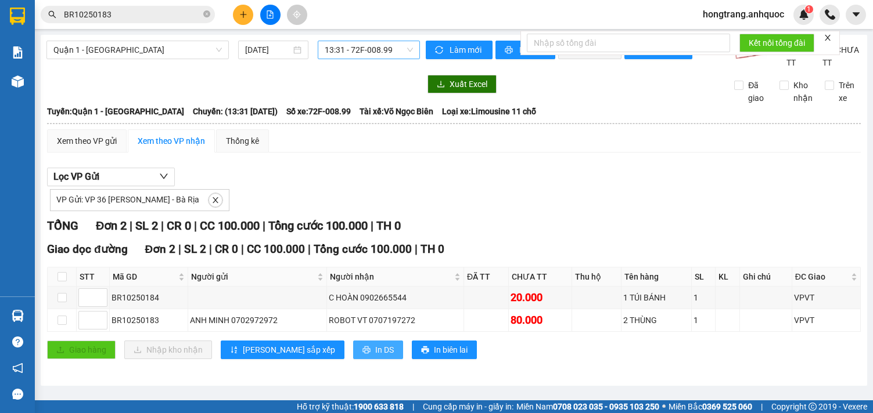
click at [353, 359] on button "In DS" at bounding box center [378, 350] width 50 height 19
click at [502, 153] on div "Xem theo VP gửi Xem theo VP nhận Thống kê" at bounding box center [454, 141] width 814 height 23
click at [223, 93] on div at bounding box center [232, 84] width 373 height 19
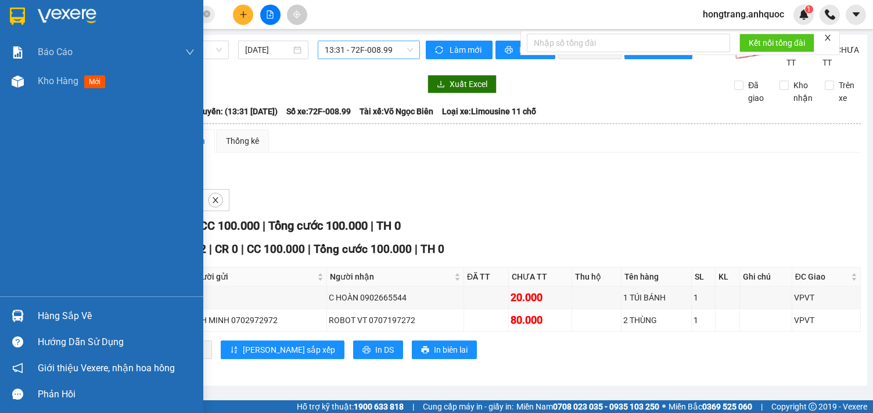
drag, startPoint x: 6, startPoint y: 174, endPoint x: 143, endPoint y: 38, distance: 193.0
click at [8, 173] on div "Báo cáo Báo cáo dòng tiền (nhân viên) Doanh số tạo đơn theo VP gửi (nhà xe) Doa…" at bounding box center [101, 167] width 203 height 259
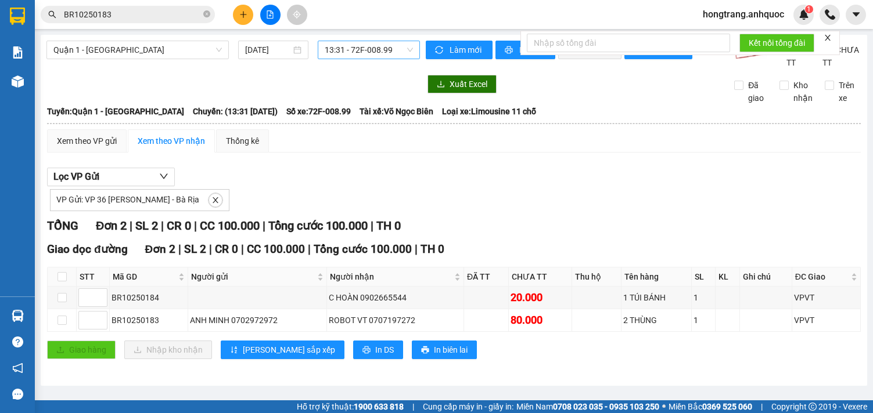
click at [244, 20] on button at bounding box center [243, 15] width 20 height 20
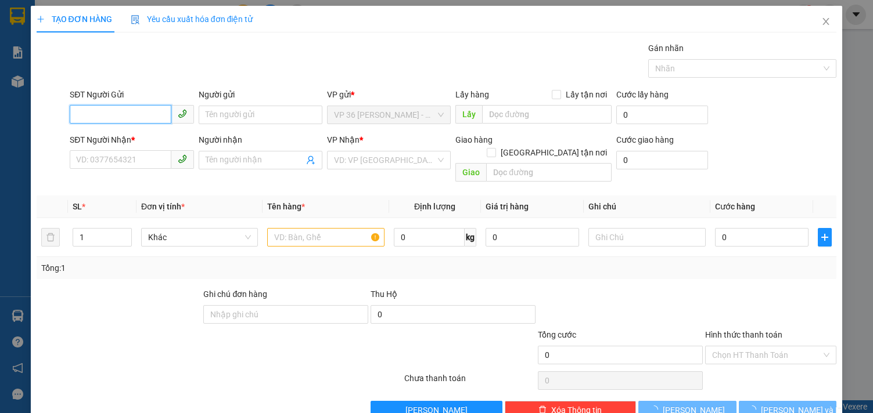
paste input "0907050151"
type input "0907050151"
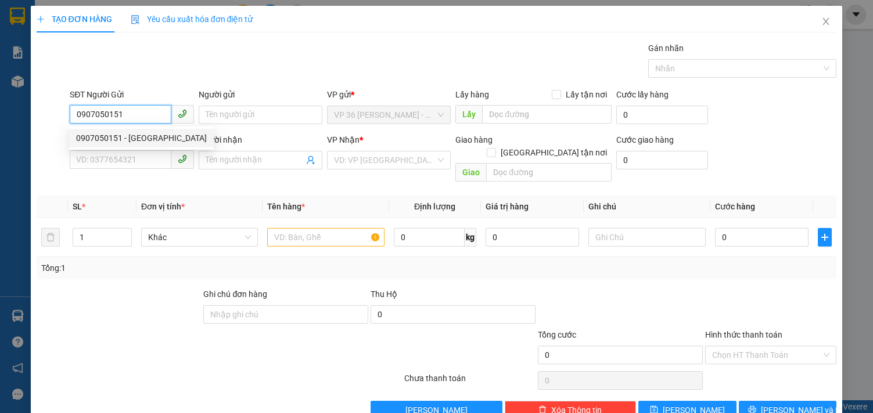
click at [137, 137] on div "0907050151 - [GEOGRAPHIC_DATA]" at bounding box center [141, 138] width 131 height 13
type input "[PERSON_NAME]"
type input "0888999987"
type input "VPQ1"
type input "20.000"
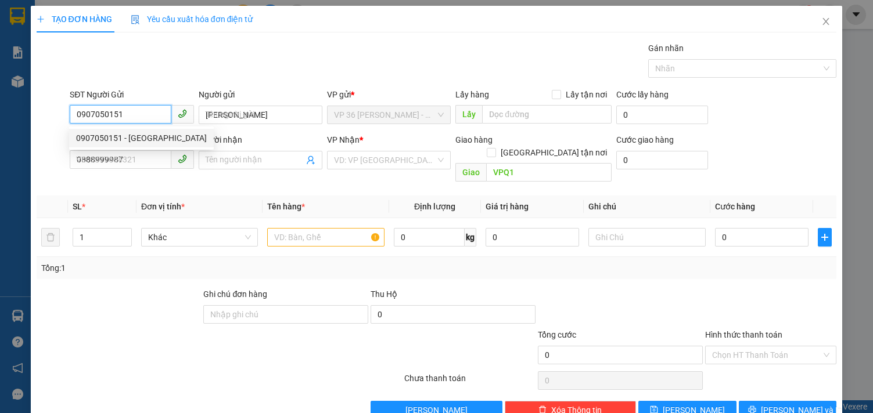
type input "20.000"
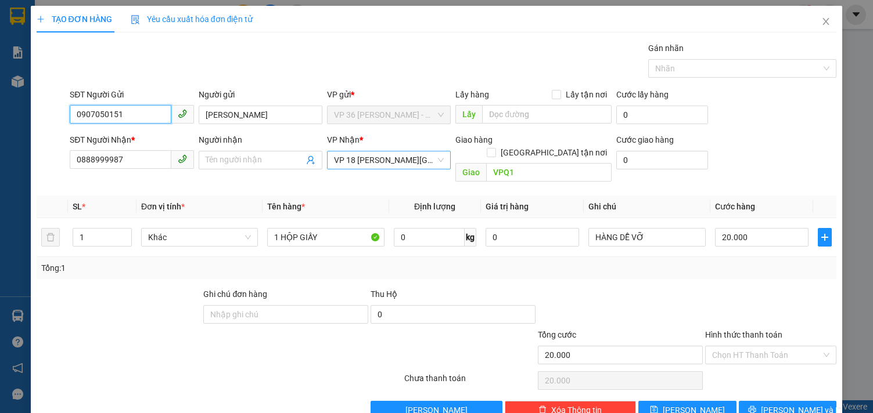
click at [372, 161] on span "VP 18 [PERSON_NAME][GEOGRAPHIC_DATA] - [GEOGRAPHIC_DATA]" at bounding box center [389, 160] width 110 height 17
type input "0907050151"
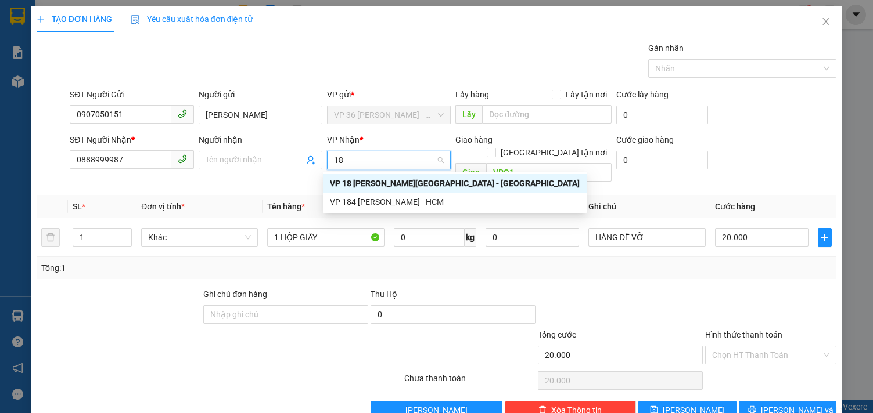
type input "184"
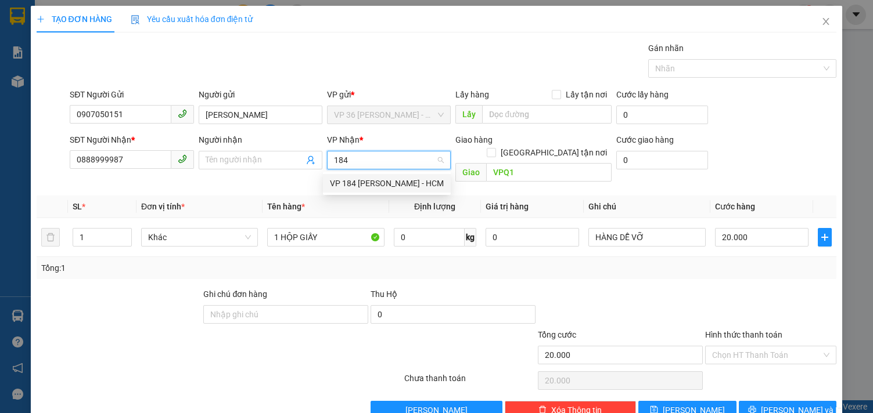
click at [392, 179] on div "VP 184 [PERSON_NAME] - HCM" at bounding box center [387, 183] width 114 height 13
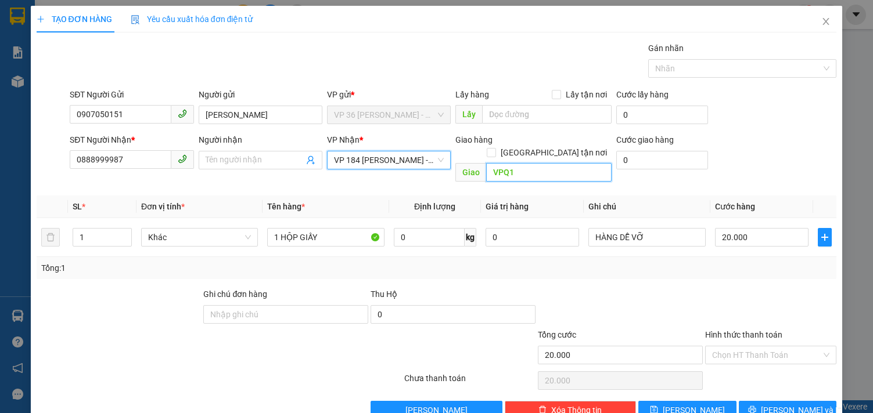
click at [516, 163] on input "VPQ1" at bounding box center [548, 172] width 125 height 19
type input "VPSG"
click at [732, 228] on input "20.000" at bounding box center [762, 237] width 94 height 19
type input "4"
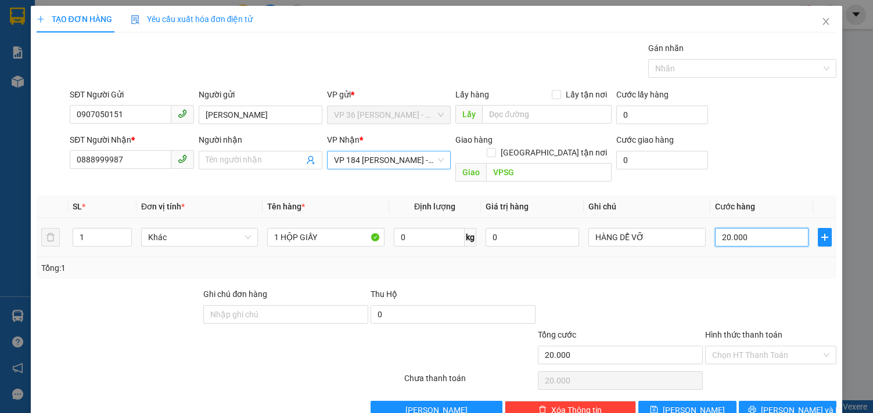
type input "4"
type input "0"
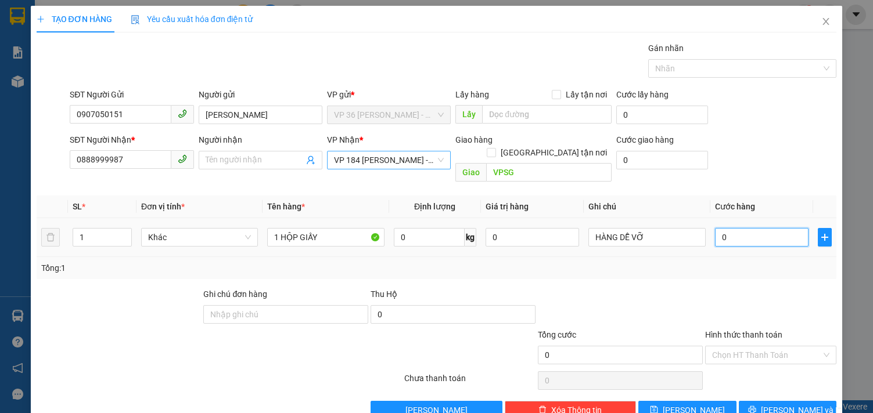
type input "2"
type input "020"
type input "20"
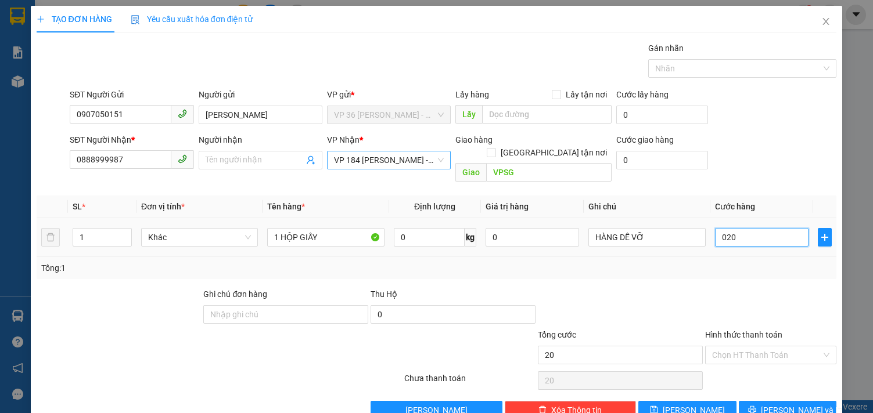
type input "0.200"
type input "200"
type input "02.000"
type input "2.000"
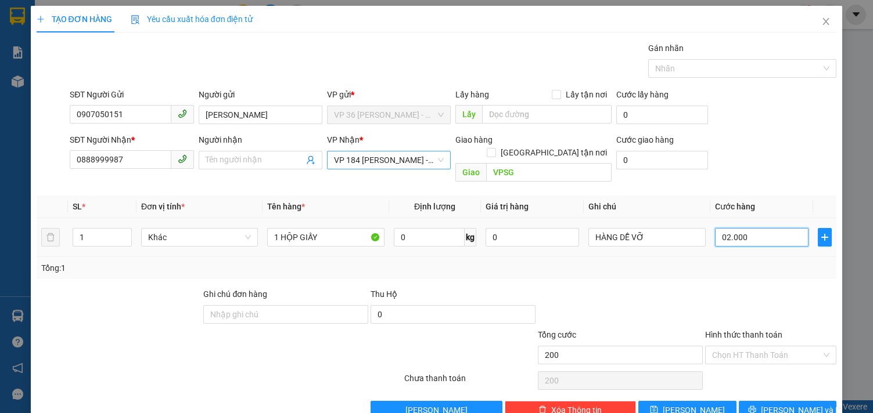
type input "2.000"
type input "020.000"
type input "20.000"
type input "2.000"
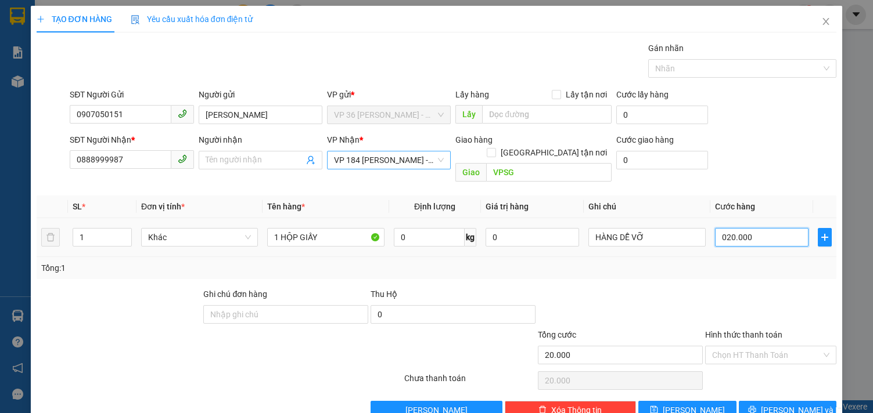
type input "2.000"
type input "0"
drag, startPoint x: 732, startPoint y: 221, endPoint x: 702, endPoint y: 221, distance: 29.6
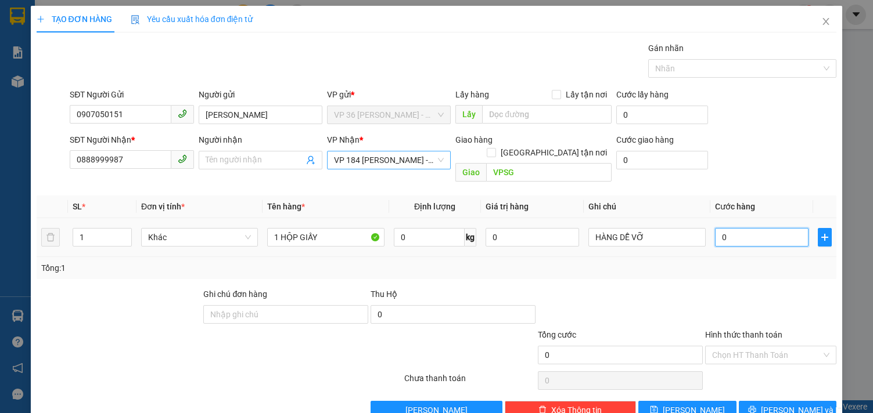
click at [710, 221] on td "0" at bounding box center [761, 237] width 103 height 39
type input "2"
type input "20"
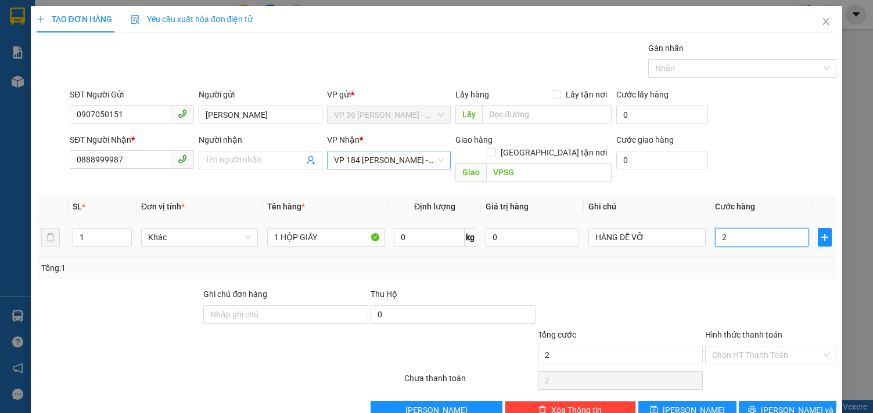
type input "20"
type input "200"
type input "2.000"
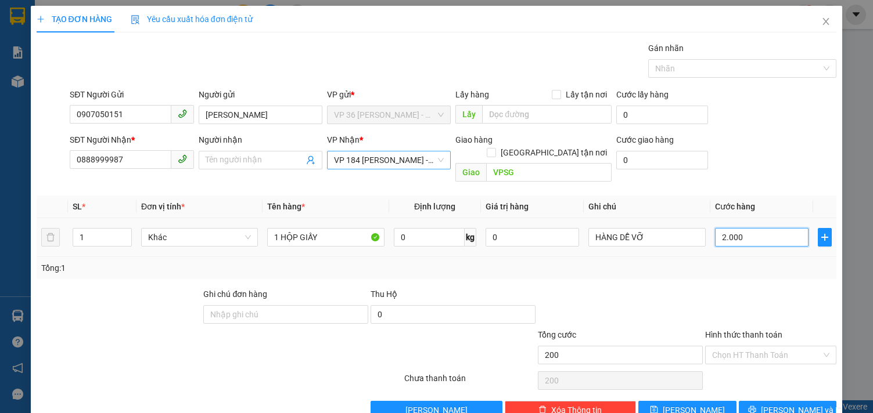
type input "2.000"
type input "20.000"
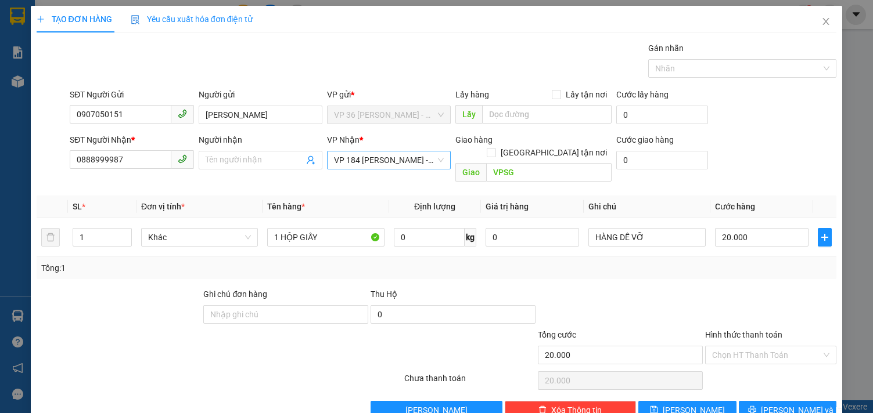
click at [690, 268] on div "Transit Pickup Surcharge Ids Transit Deliver Surcharge Ids Transit Deliver Surc…" at bounding box center [437, 231] width 800 height 378
click at [754, 347] on input "Hình thức thanh toán" at bounding box center [766, 355] width 109 height 17
click at [739, 364] on div "Tại văn phòng" at bounding box center [762, 365] width 116 height 13
type input "0"
click at [704, 288] on div at bounding box center [771, 308] width 134 height 41
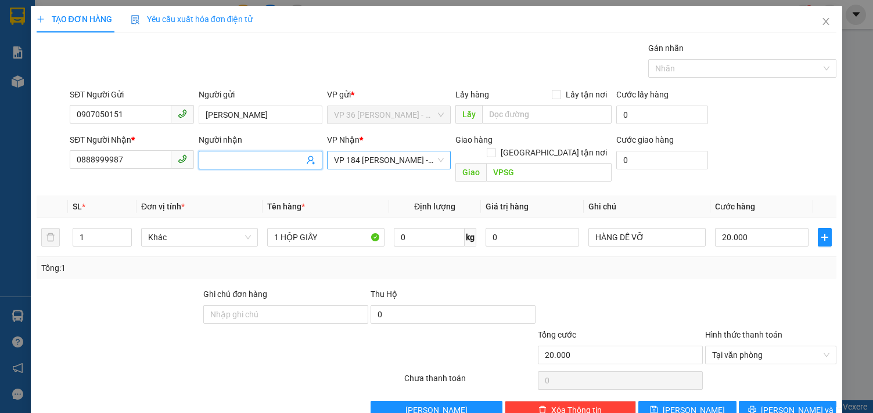
click at [264, 161] on input "Người nhận" at bounding box center [255, 160] width 98 height 13
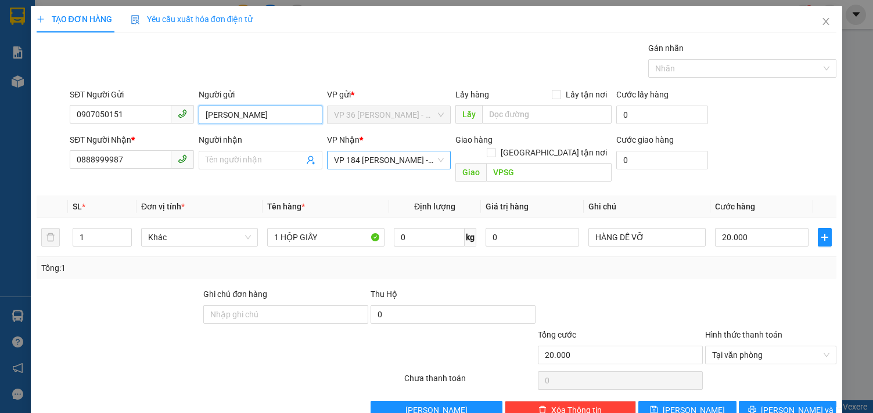
drag, startPoint x: 257, startPoint y: 109, endPoint x: 195, endPoint y: 110, distance: 61.6
click at [196, 110] on div "Người gửi ANH [PERSON_NAME]" at bounding box center [260, 108] width 128 height 41
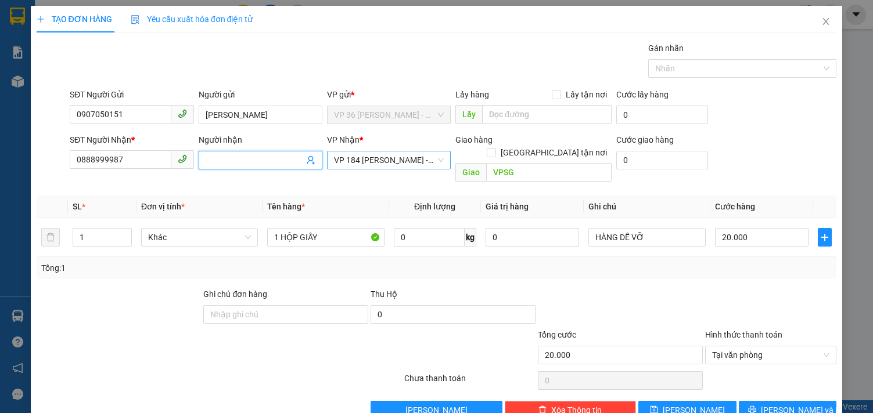
click at [240, 159] on input "Người nhận" at bounding box center [255, 160] width 98 height 13
paste input "[PERSON_NAME]"
type input "[PERSON_NAME]"
click at [110, 107] on input "0907050151" at bounding box center [120, 114] width 101 height 19
click at [110, 106] on input "0907050151" at bounding box center [120, 114] width 101 height 19
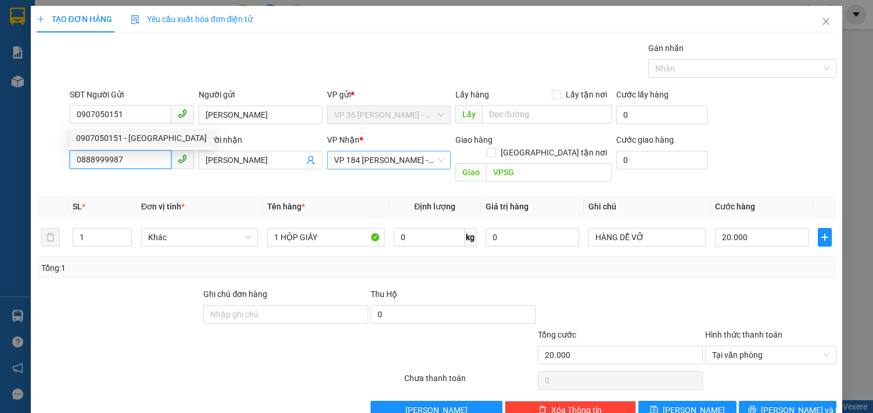
click at [110, 153] on input "0888999987" at bounding box center [120, 159] width 101 height 19
paste input "907050151"
type input "0907050151"
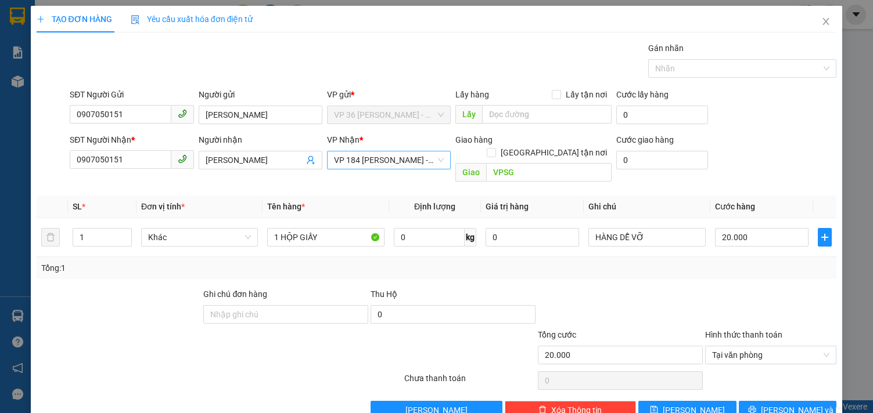
click at [136, 196] on th "Đơn vị tính *" at bounding box center [199, 207] width 126 height 23
click at [355, 66] on div "Gán nhãn Nhãn" at bounding box center [452, 62] width 771 height 41
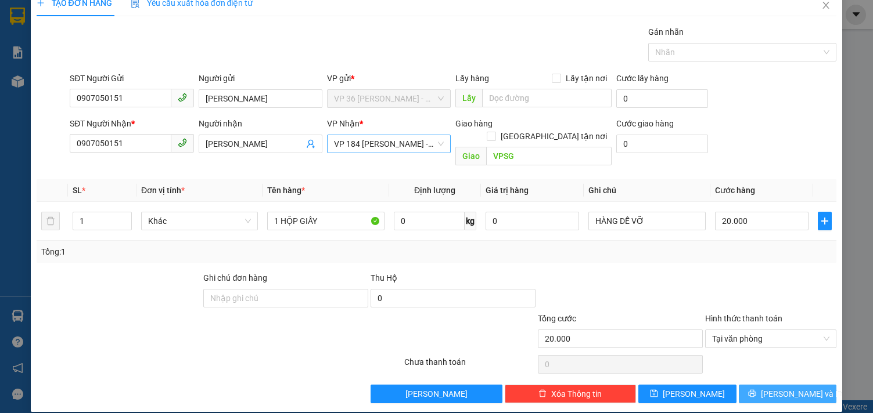
click at [756, 390] on icon "printer" at bounding box center [752, 394] width 8 height 8
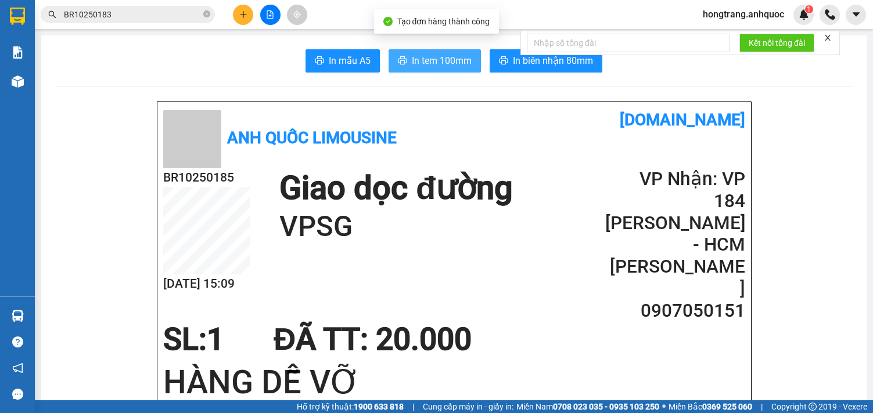
click at [462, 66] on span "In tem 100mm" at bounding box center [442, 60] width 60 height 15
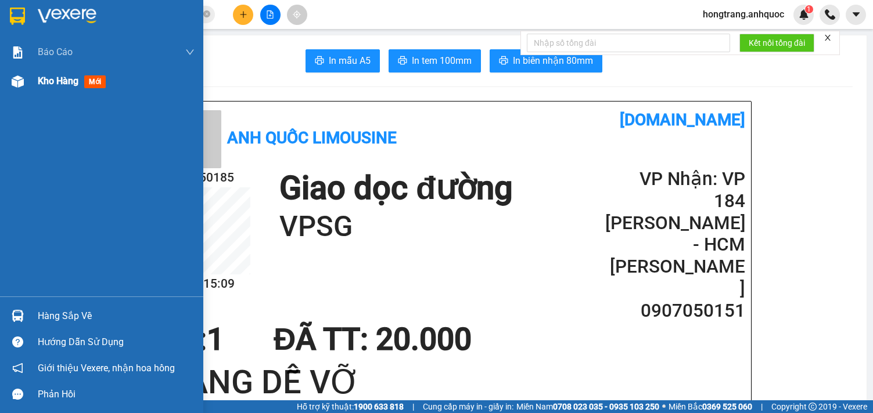
click at [15, 88] on div at bounding box center [18, 81] width 20 height 20
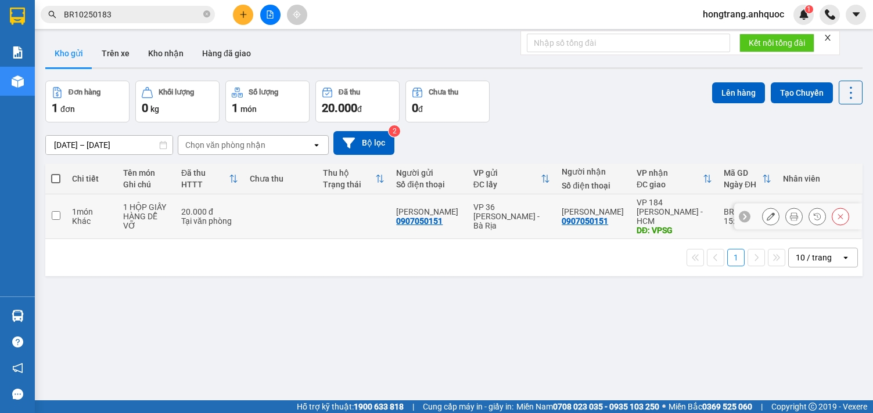
click at [83, 217] on div "Khác" at bounding box center [91, 221] width 39 height 9
checkbox input "true"
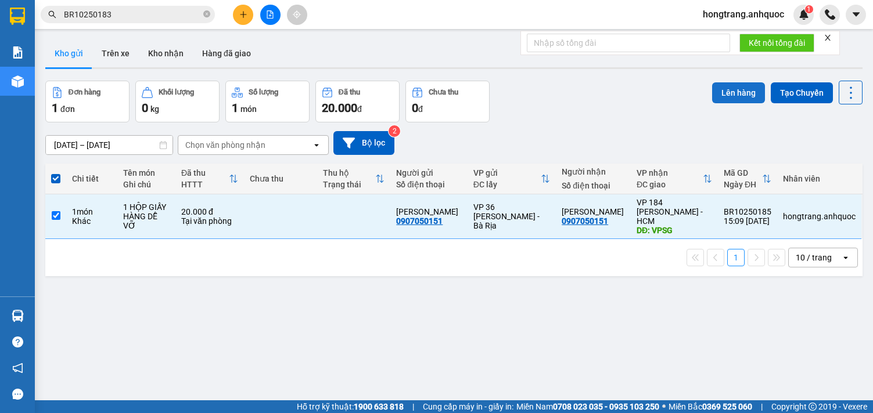
click at [713, 91] on button "Lên hàng" at bounding box center [738, 92] width 53 height 21
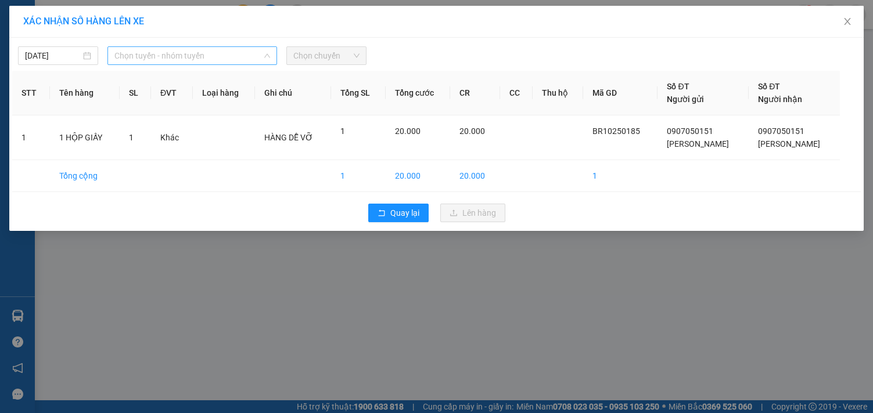
click at [164, 59] on span "Chọn tuyến - nhóm tuyến" at bounding box center [192, 55] width 156 height 17
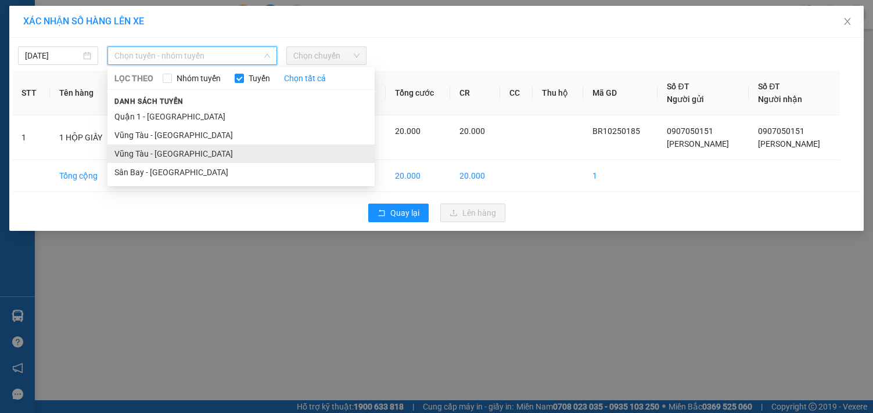
click at [145, 156] on li "Vũng Tàu - [GEOGRAPHIC_DATA]" at bounding box center [240, 154] width 267 height 19
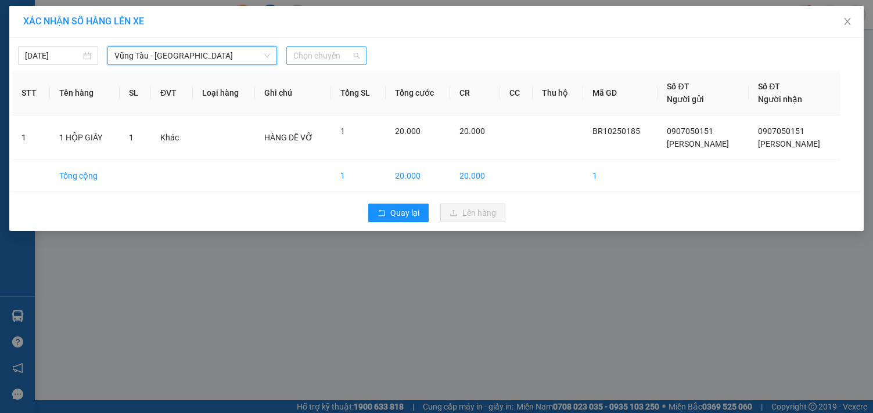
click at [323, 53] on span "Chọn chuyến" at bounding box center [326, 55] width 66 height 17
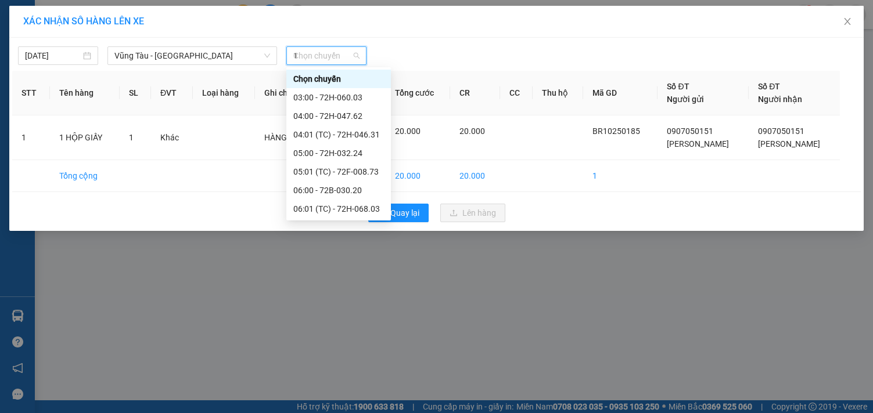
type input "15"
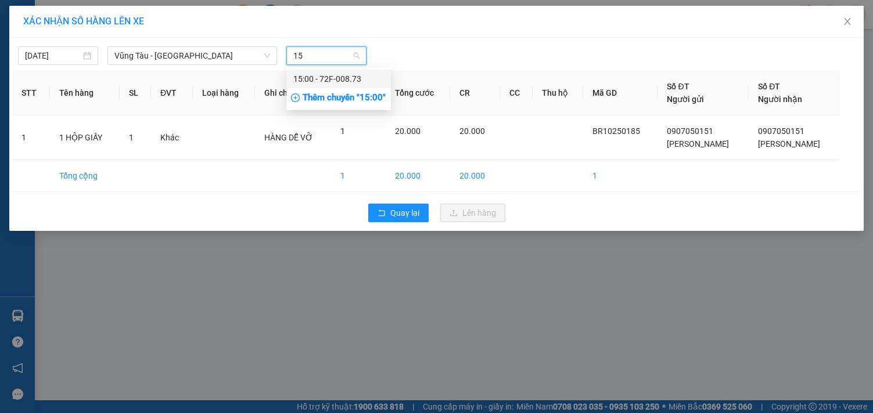
click at [314, 81] on div "15:00 - 72F-008.73" at bounding box center [338, 79] width 91 height 13
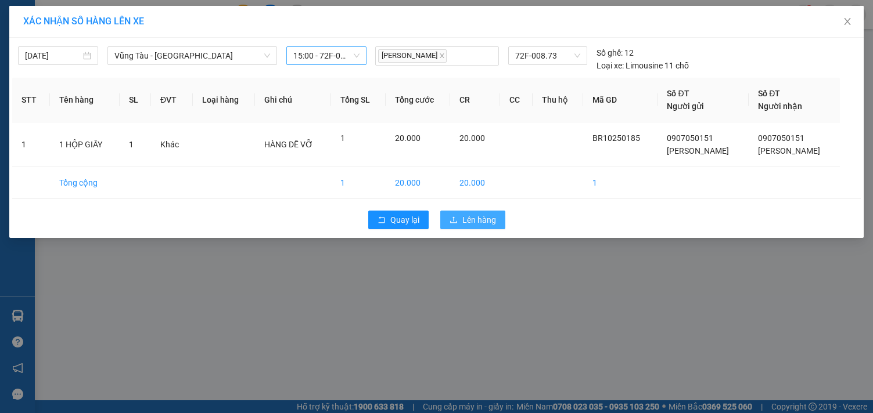
click at [460, 217] on button "Lên hàng" at bounding box center [472, 220] width 65 height 19
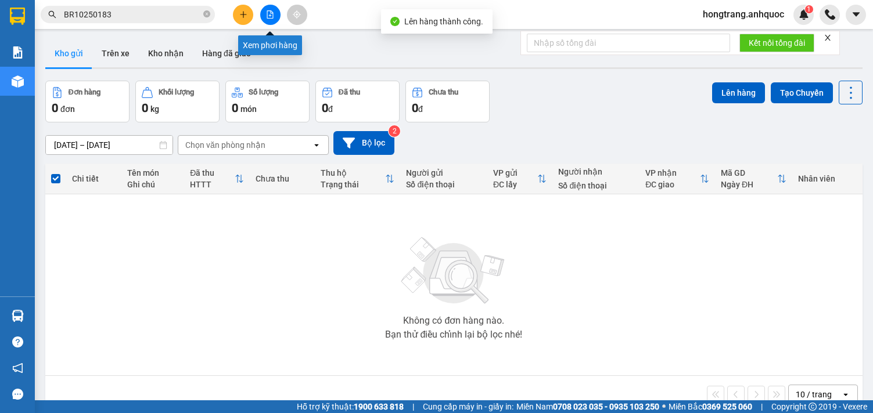
click at [267, 12] on icon "file-add" at bounding box center [270, 14] width 8 height 8
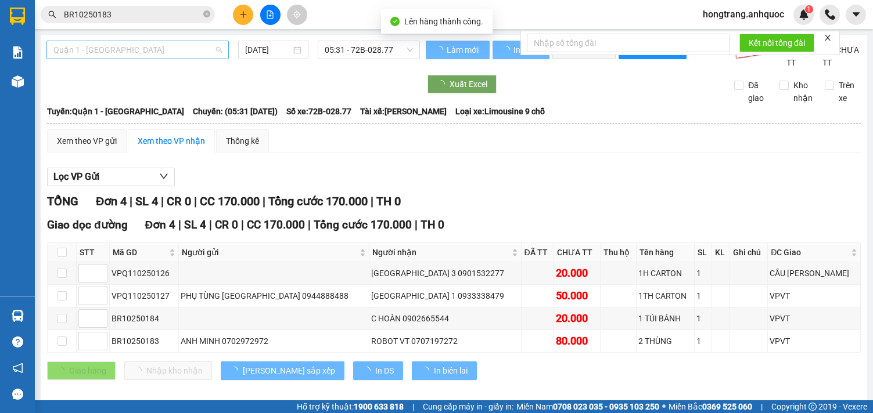
click at [98, 48] on span "Quận 1 - [GEOGRAPHIC_DATA]" at bounding box center [137, 49] width 168 height 17
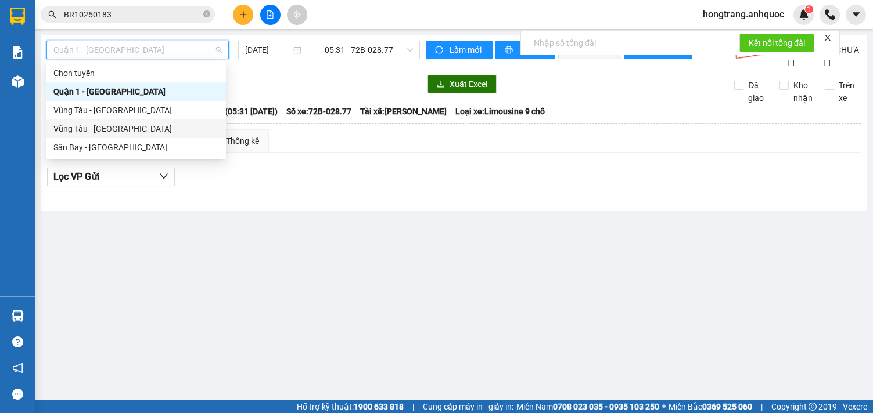
click at [74, 127] on div "Vũng Tàu - [GEOGRAPHIC_DATA]" at bounding box center [136, 129] width 166 height 13
type input "[DATE]"
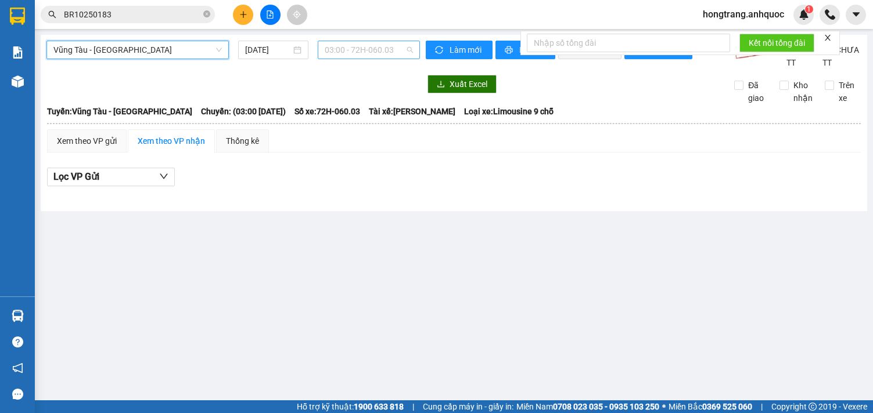
click at [340, 48] on span "03:00 - 72H-060.03" at bounding box center [369, 49] width 88 height 17
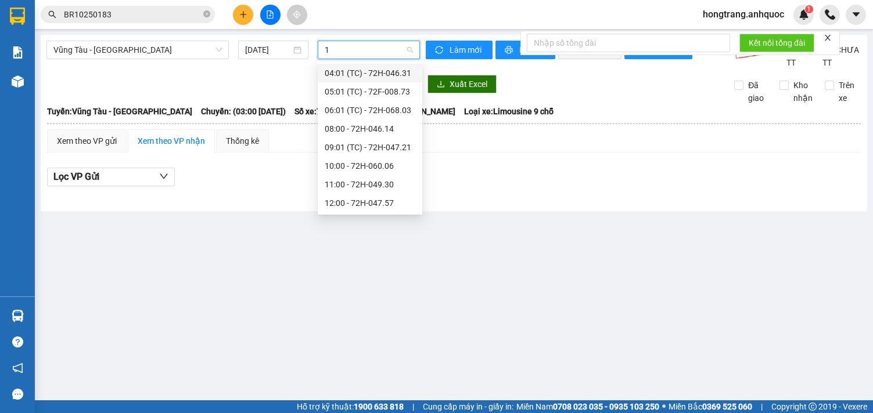
type input "15"
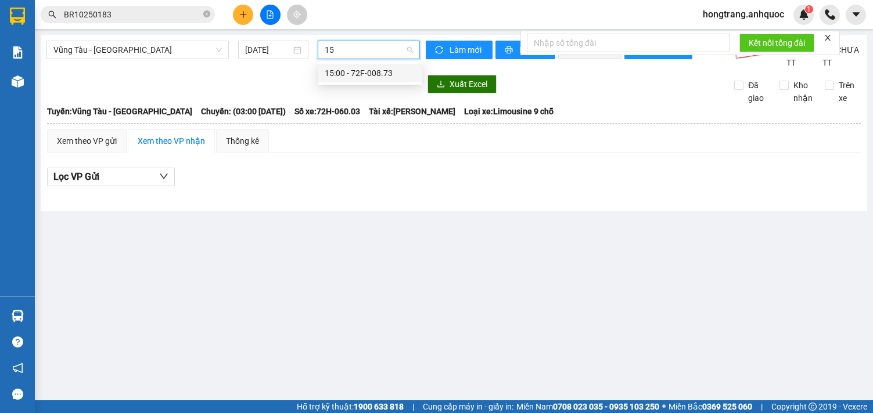
click at [345, 72] on div "15:00 - 72F-008.73" at bounding box center [370, 73] width 91 height 13
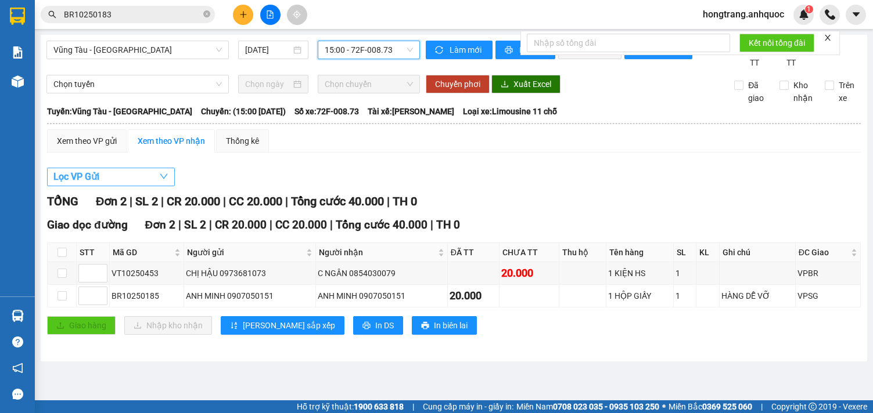
click at [98, 184] on span "Lọc VP Gửi" at bounding box center [76, 177] width 46 height 15
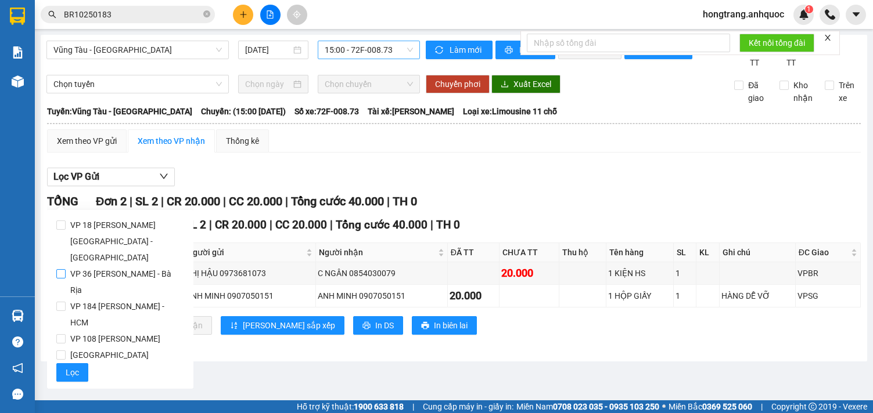
click at [81, 266] on span "VP 36 [PERSON_NAME] - Bà Rịa" at bounding box center [125, 282] width 118 height 33
click at [66, 269] on input "VP 36 [PERSON_NAME] - Bà Rịa" at bounding box center [60, 273] width 9 height 9
checkbox input "true"
click at [65, 364] on button "Lọc" at bounding box center [72, 373] width 32 height 19
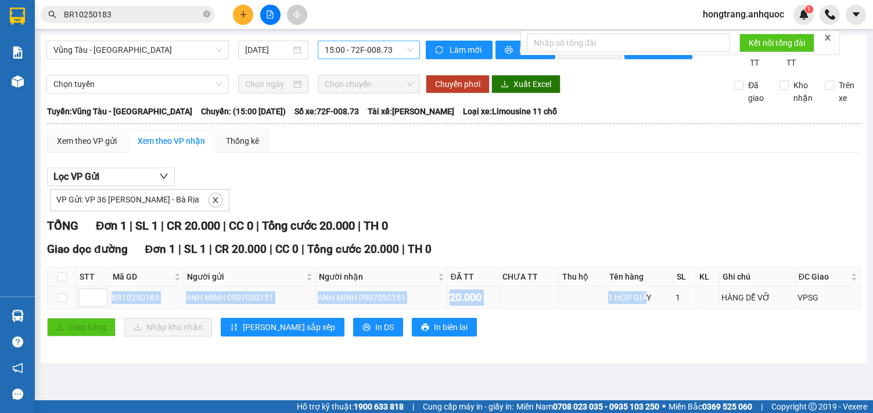
copy tr "BR10250185 ANH MINH 0907050151 ANH MINH 0907050151 20.000 1 HỘP GIẤ"
copy tr "BR10250185 ANH MINH 0907050151 ANH MINH 0907050151 20.000 1 HỘP GIẤY"
drag, startPoint x: 114, startPoint y: 310, endPoint x: 657, endPoint y: 310, distance: 543.6
click at [657, 310] on tr "BR10250185 ANH MINH 0907050151 ANH MINH 0907050151 20.000 1 HỘP GIẤY 1 HÀNG DỄ …" at bounding box center [454, 298] width 813 height 23
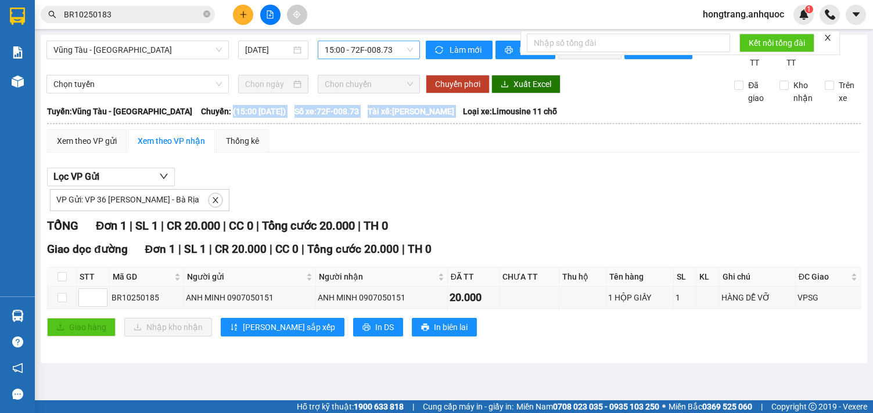
drag, startPoint x: 196, startPoint y: 125, endPoint x: 463, endPoint y: 126, distance: 267.1
click at [463, 118] on div "Tuyến: Vũng Tàu - [GEOGRAPHIC_DATA]: (15:00 [DATE]) Số xe: 72F-008.73 Tài xế: […" at bounding box center [454, 111] width 814 height 13
copy div "(15:00 [DATE]) Số xe: 72F-008.73 Tài xế: [PERSON_NAME]"
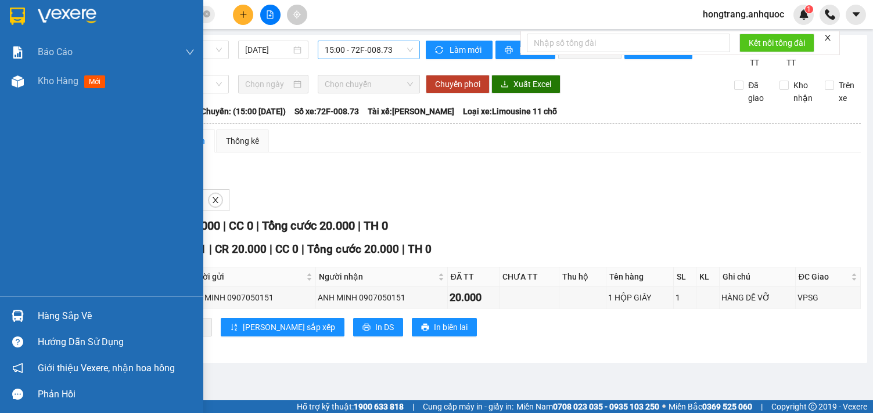
click at [6, 184] on div "Báo cáo Báo cáo dòng tiền (nhân viên) Doanh số tạo đơn theo VP gửi (nhà xe) Doa…" at bounding box center [101, 167] width 203 height 259
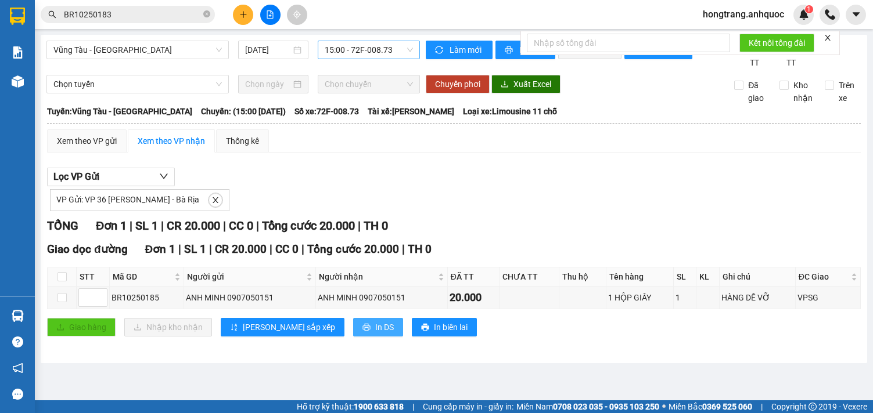
click at [375, 334] on span "In DS" at bounding box center [384, 327] width 19 height 13
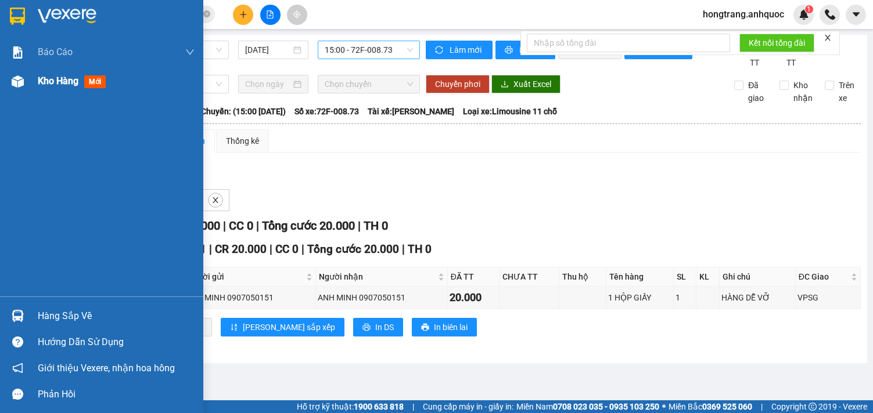
click at [20, 82] on img at bounding box center [18, 81] width 12 height 12
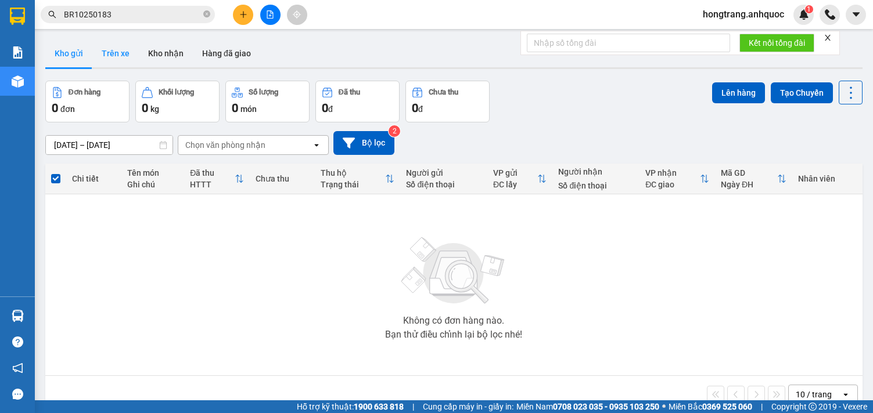
click at [117, 53] on button "Trên xe" at bounding box center [115, 53] width 46 height 28
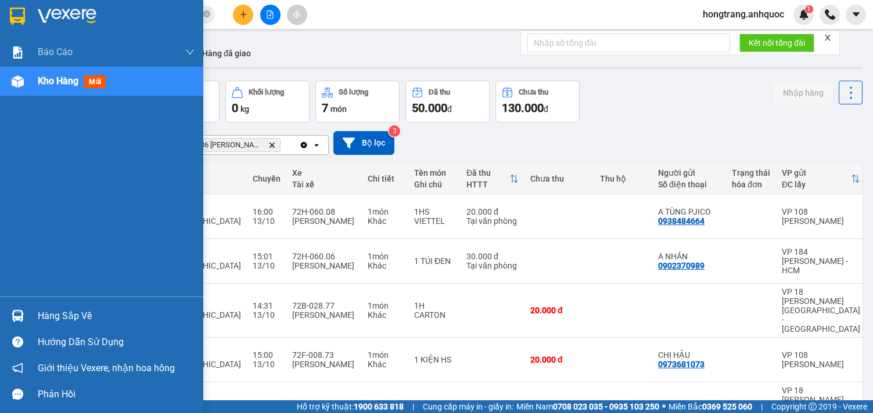
drag, startPoint x: 6, startPoint y: 255, endPoint x: 166, endPoint y: 6, distance: 295.9
click at [24, 242] on div "Báo cáo Báo cáo dòng tiền (nhân viên) Doanh số tạo đơn theo VP gửi (nhà xe) Doa…" at bounding box center [101, 167] width 203 height 259
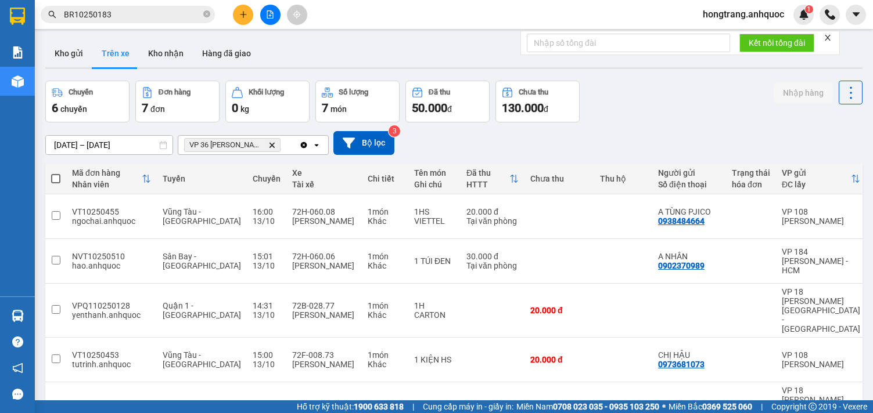
click at [245, 15] on icon "plus" at bounding box center [243, 14] width 8 height 8
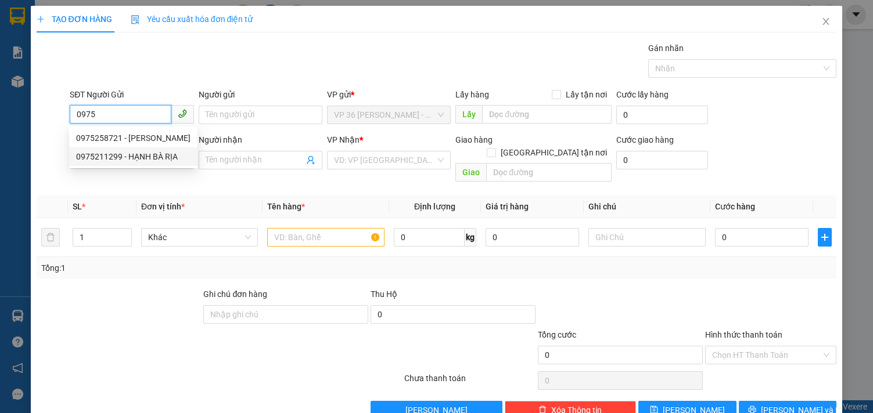
click at [107, 155] on div "0975211299 - HẠNH BÀ RỊA" at bounding box center [133, 156] width 114 height 13
type input "0975211299"
type input "HẠNH BÀ RỊA"
type input "0909201555"
type input "A ĐÔNG"
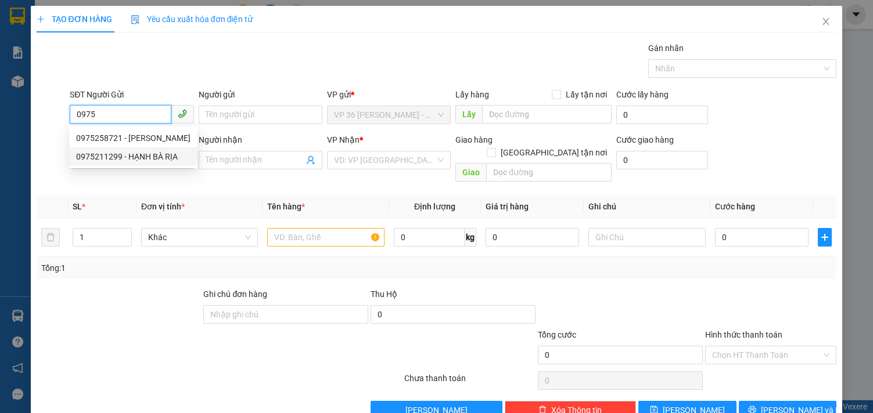
type input "VP VT"
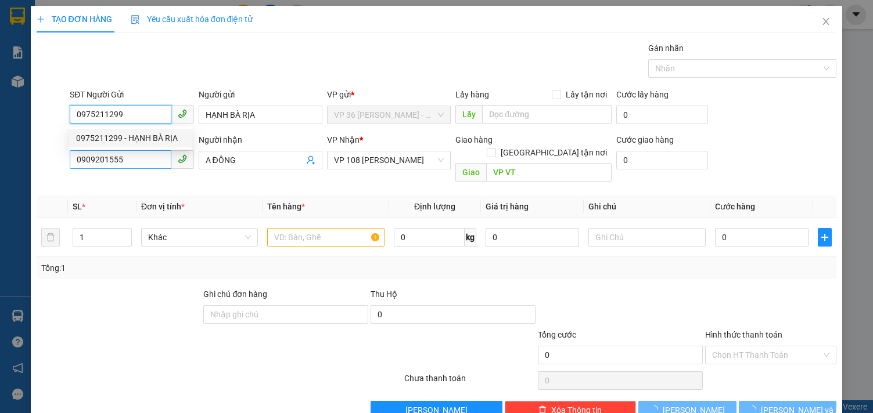
type input "30.000"
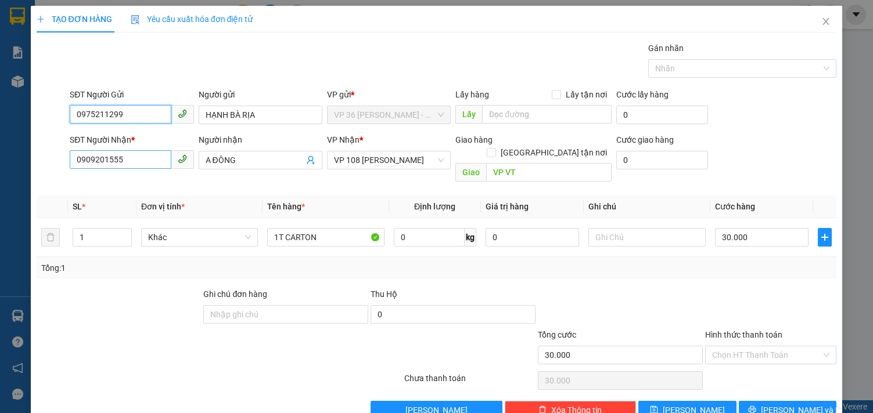
type input "0975211299"
click at [134, 166] on input "0909201555" at bounding box center [120, 159] width 101 height 19
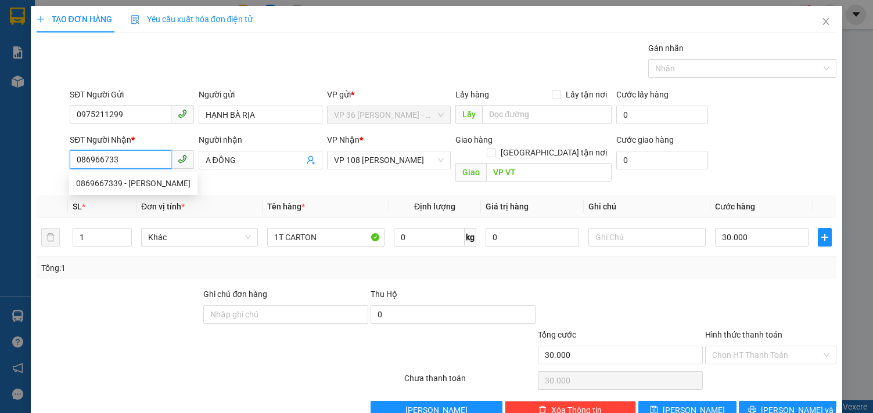
type input "0869667339"
click at [132, 188] on div "0869667339 - [PERSON_NAME]" at bounding box center [133, 183] width 114 height 13
type input "[PERSON_NAME]"
type input "VPQ1"
type input "SCB 7/10 VPQ1 THẢO"
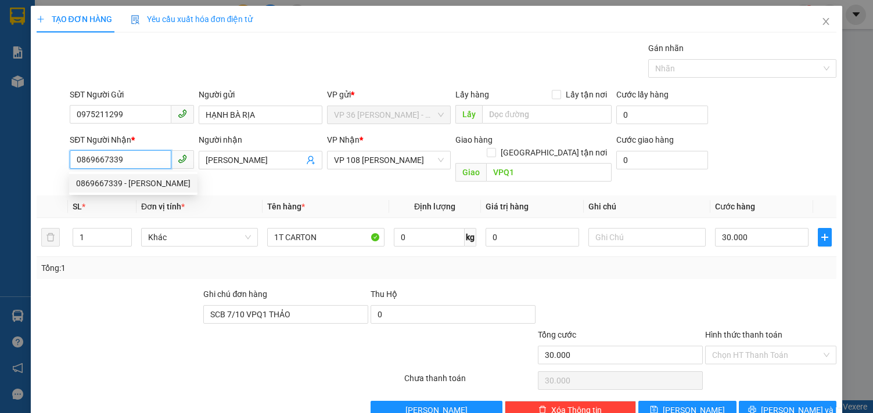
type input "20.000"
type input "0869667339"
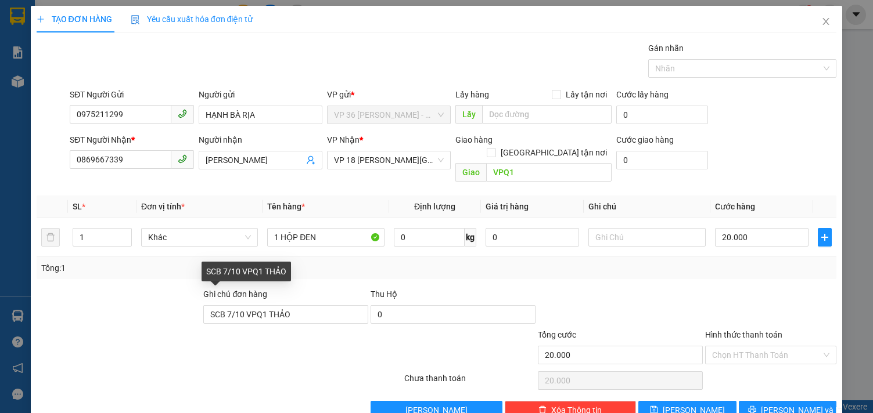
click at [251, 311] on div "Ghi chú đơn hàng SCB 7/10 VPQ1 THẢO" at bounding box center [285, 308] width 165 height 41
click at [250, 305] on input "SCB 7/10 VPQ1 THẢO" at bounding box center [285, 314] width 165 height 19
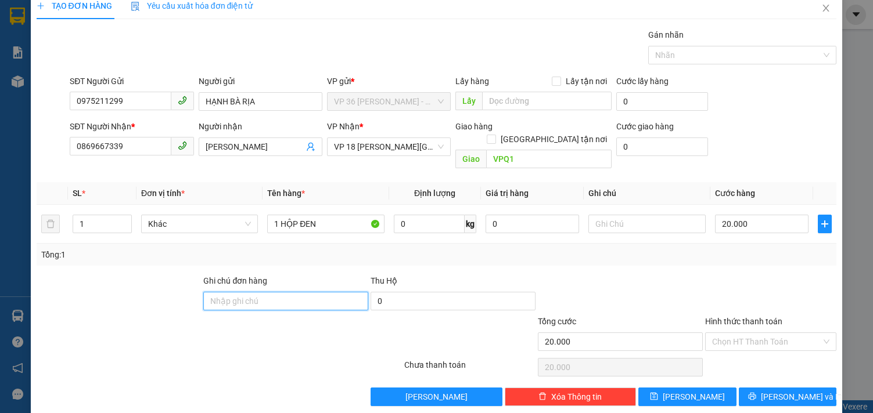
scroll to position [16, 0]
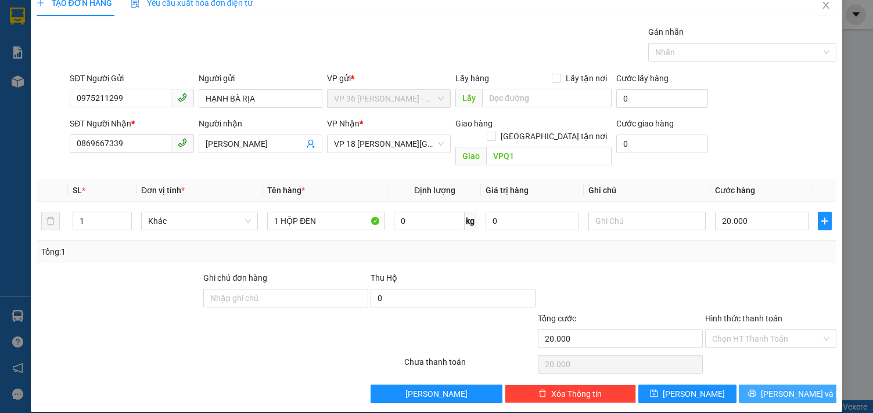
click at [769, 388] on span "[PERSON_NAME] và In" at bounding box center [801, 394] width 81 height 13
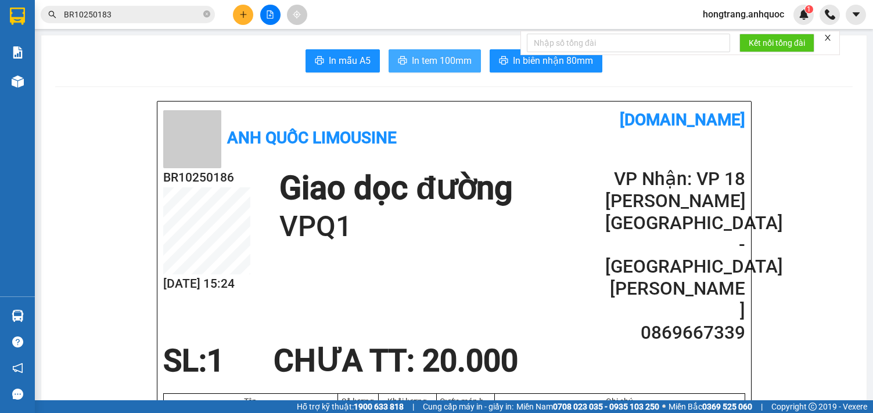
click at [458, 64] on span "In tem 100mm" at bounding box center [442, 60] width 60 height 15
drag, startPoint x: 70, startPoint y: 148, endPoint x: 128, endPoint y: 59, distance: 105.7
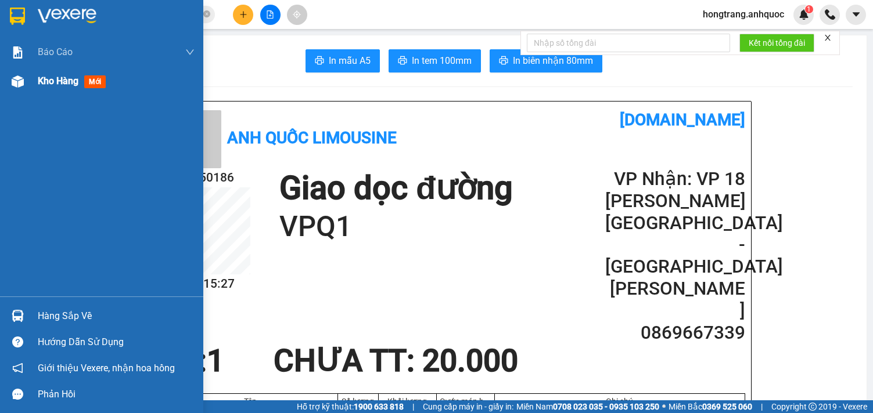
click at [13, 79] on img at bounding box center [18, 81] width 12 height 12
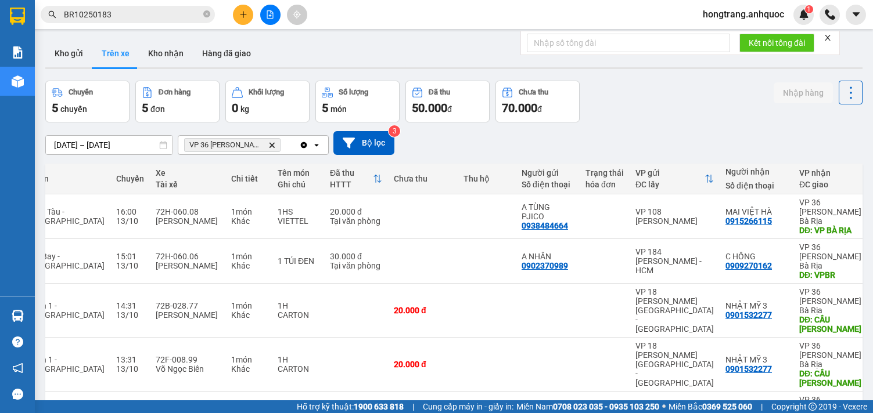
scroll to position [0, 139]
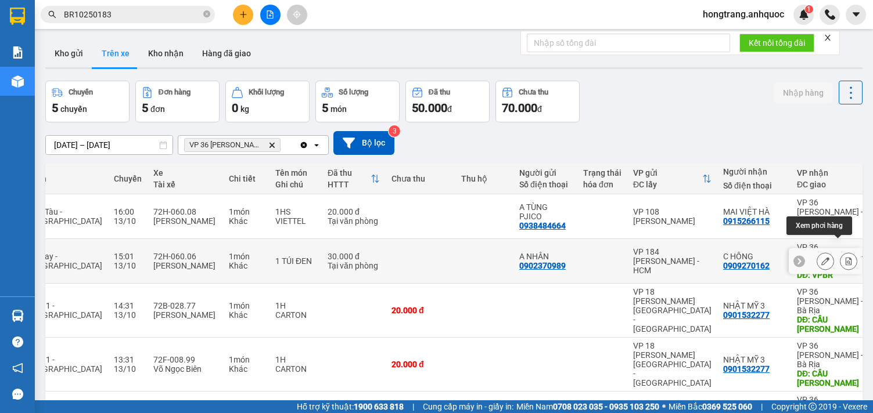
click at [846, 257] on icon at bounding box center [849, 261] width 6 height 8
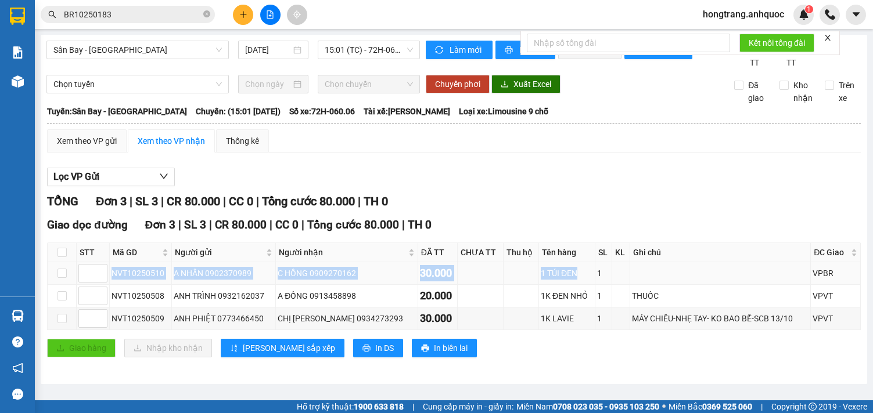
drag, startPoint x: 108, startPoint y: 283, endPoint x: 557, endPoint y: 283, distance: 448.9
click at [557, 283] on tr "NVT10250510 A NHÂN 0902370989 C HỒNG 0909270162 30.000 1 TÚI ĐEN 1 VPBR" at bounding box center [454, 273] width 813 height 23
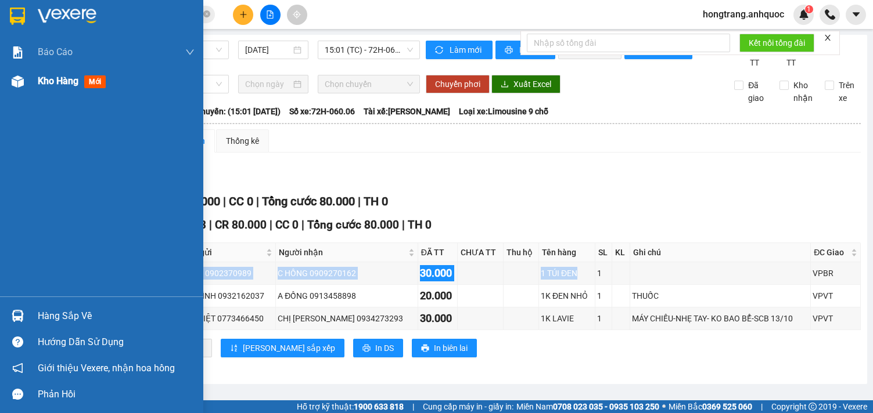
click at [19, 80] on img at bounding box center [18, 81] width 12 height 12
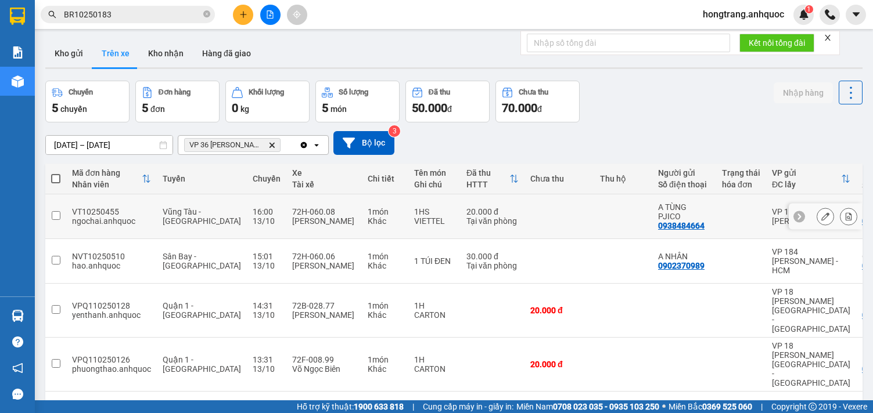
click at [844, 213] on icon at bounding box center [848, 217] width 8 height 8
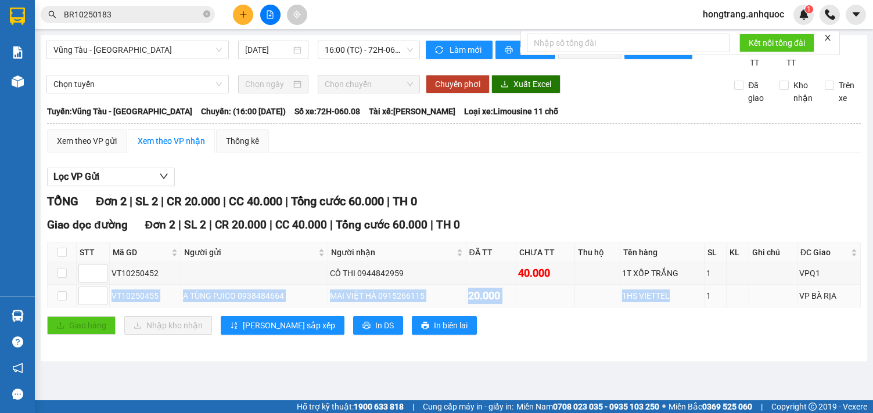
drag, startPoint x: 112, startPoint y: 309, endPoint x: 679, endPoint y: 313, distance: 566.8
click at [679, 308] on tr "VT10250455 A TÙNG PJICO 0938484664 MAI [GEOGRAPHIC_DATA] 0915266115 20.000 1HS …" at bounding box center [454, 296] width 813 height 23
copy tr "VT10250455 A TÙNG PJICO 0938484664 MAI [GEOGRAPHIC_DATA] 0915266115 20.000 1HS …"
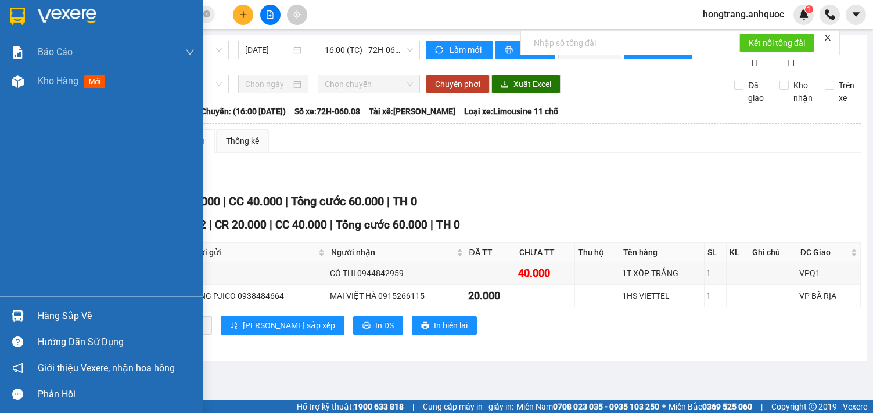
drag, startPoint x: 6, startPoint y: 175, endPoint x: 45, endPoint y: 126, distance: 62.4
click at [6, 175] on div "Báo cáo Báo cáo dòng tiền (nhân viên) Doanh số tạo đơn theo VP gửi (nhà xe) Doa…" at bounding box center [101, 167] width 203 height 259
